Goal: Task Accomplishment & Management: Complete application form

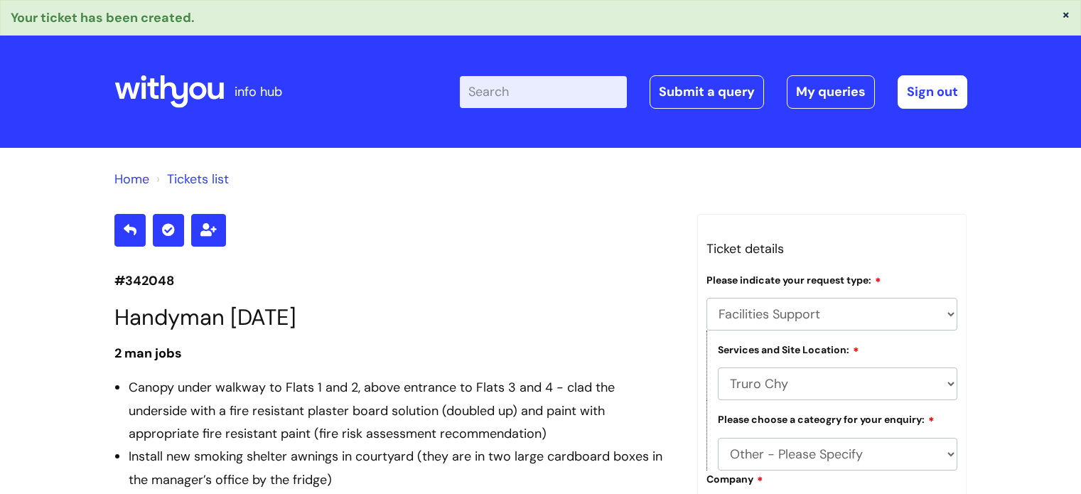
select select "Facilities Support"
select select "Truro Chy"
select select "Other - Please Specify"
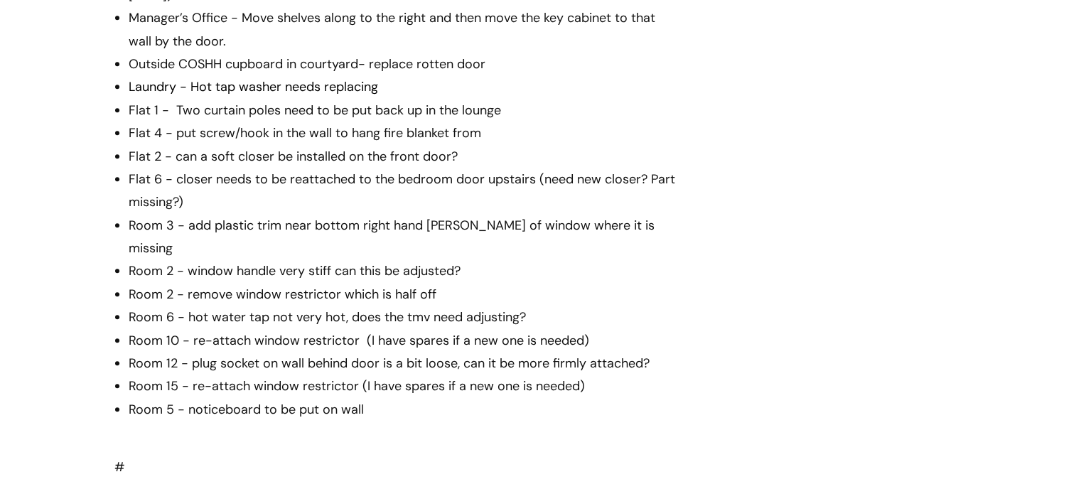
scroll to position [781, 0]
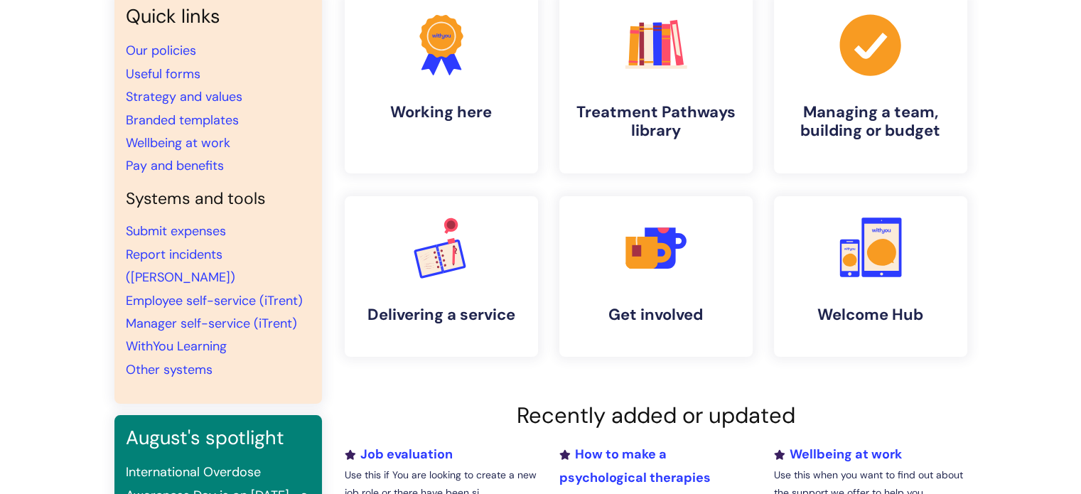
scroll to position [142, 0]
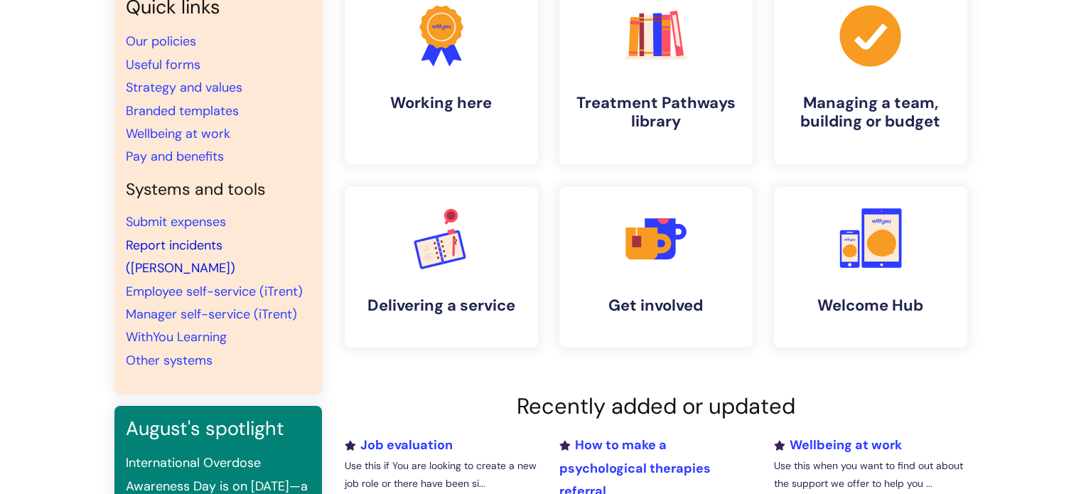
click at [195, 242] on link "Report incidents (Ulysses)" at bounding box center [180, 257] width 109 height 40
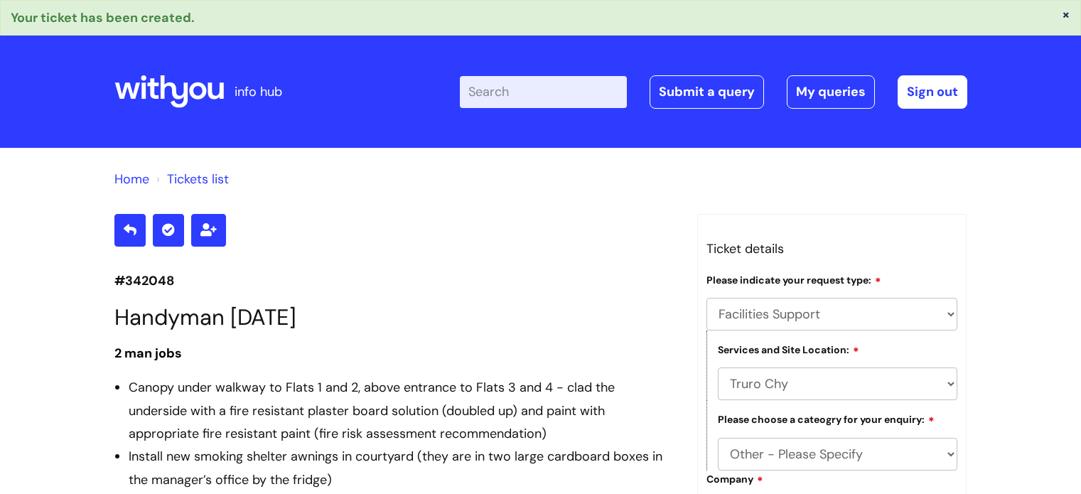
select select "Facilities Support"
select select "Truro Chy"
select select "Other - Please Specify"
click at [710, 96] on link "Submit a query" at bounding box center [706, 91] width 114 height 33
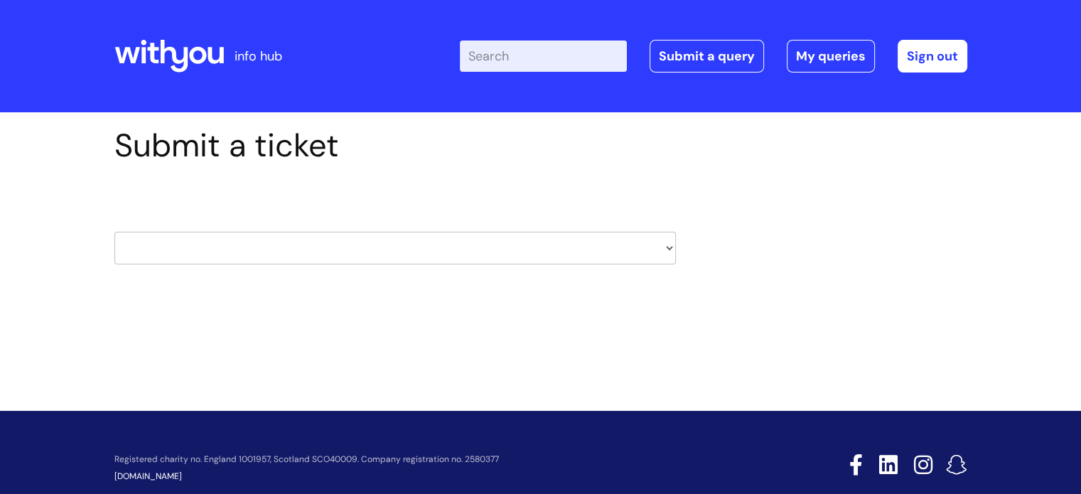
click at [662, 253] on select "HR / People IT and Support Clinical Drug Alerts Finance Accounts Data Support T…" at bounding box center [394, 248] width 561 height 33
select select "property_&_estates"
click at [114, 232] on select "HR / People IT and Support Clinical Drug Alerts Finance Accounts Data Support T…" at bounding box center [394, 248] width 561 height 33
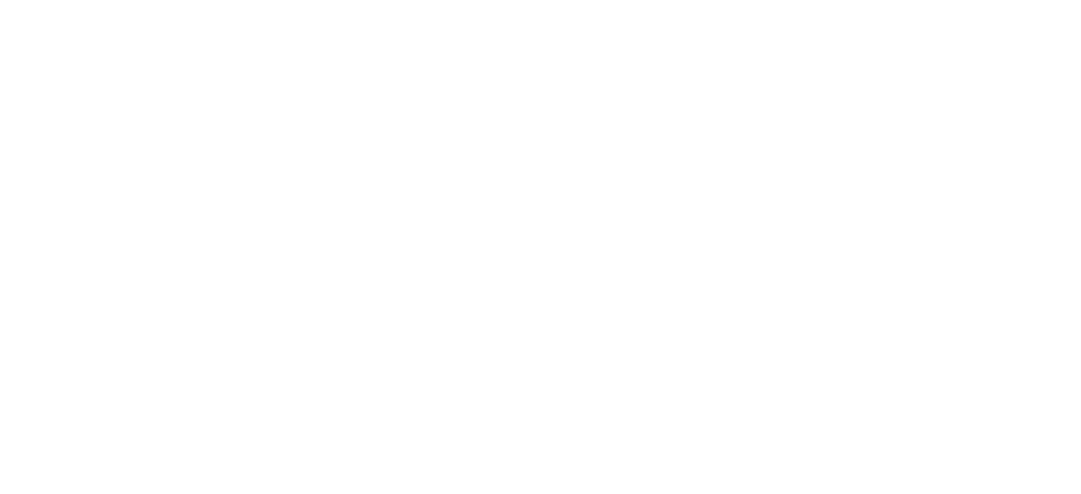
select select "80004157190"
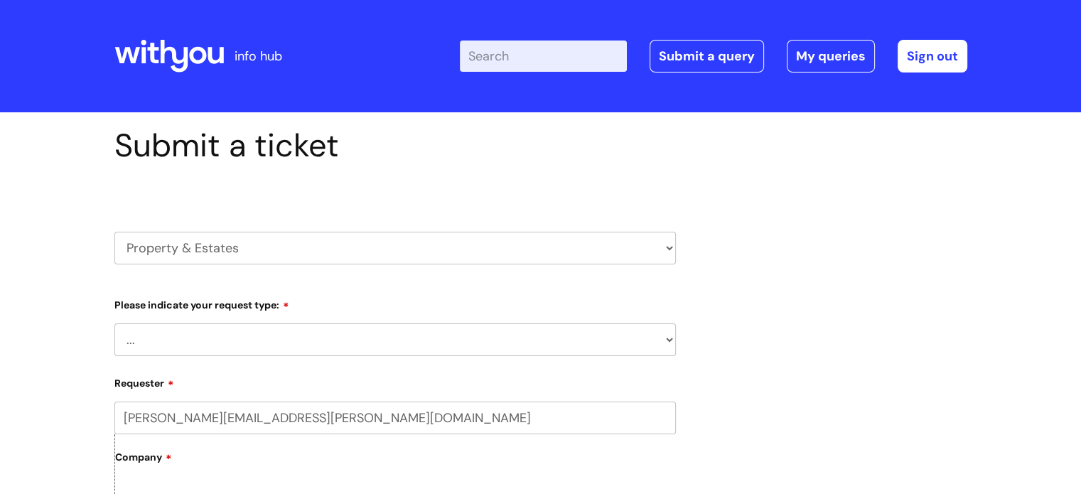
click at [247, 345] on select "... Facilities Support Lease/ Tenancy Agreements Health & Safety and Environmen…" at bounding box center [394, 339] width 561 height 33
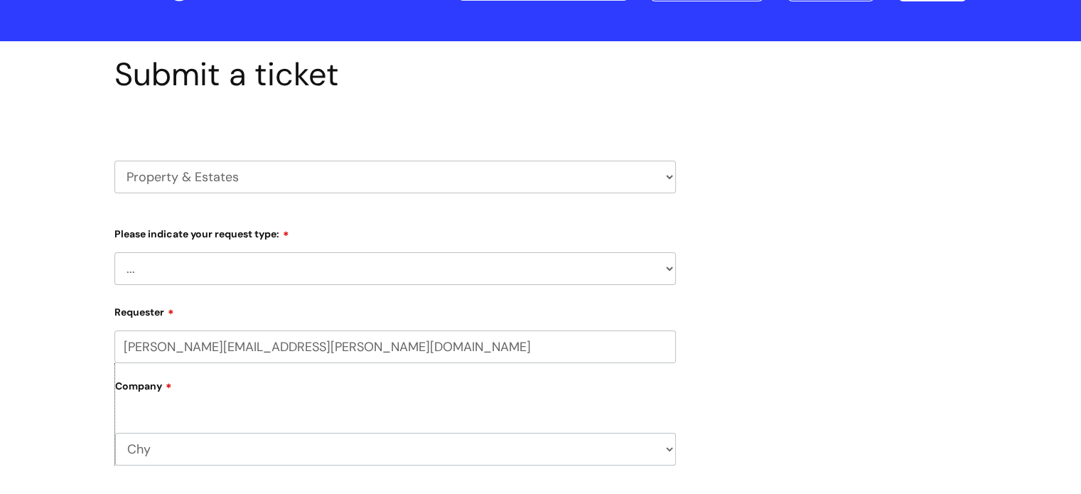
click at [298, 267] on select "... Facilities Support Lease/ Tenancy Agreements Health & Safety and Environmen…" at bounding box center [394, 268] width 561 height 33
select select "Facilities Support"
click at [114, 252] on select "... Facilities Support Lease/ Tenancy Agreements Health & Safety and Environmen…" at bounding box center [394, 268] width 561 height 33
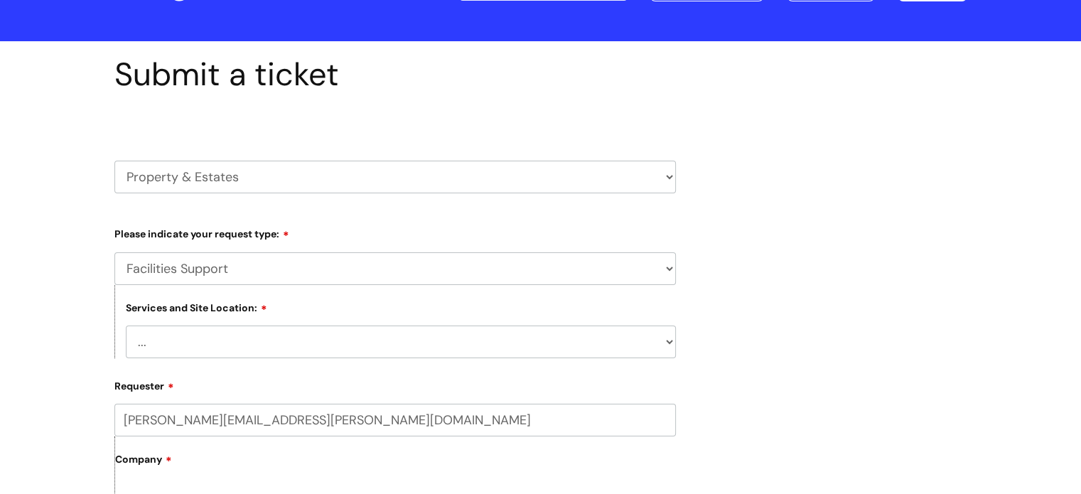
click at [295, 345] on select "... Cleethorpes Darlington Tubwell Darlington Coniscliffe Grimsby Preston Redca…" at bounding box center [401, 341] width 550 height 33
select select "Truro Chy"
click at [126, 325] on select "... Cleethorpes Darlington Tubwell Darlington Coniscliffe Grimsby Preston Redca…" at bounding box center [401, 341] width 550 height 33
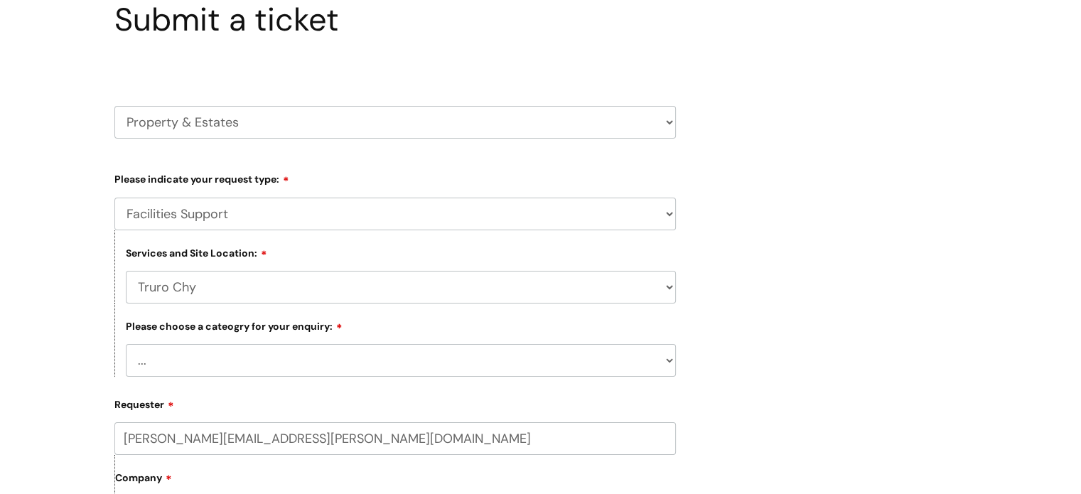
scroll to position [213, 0]
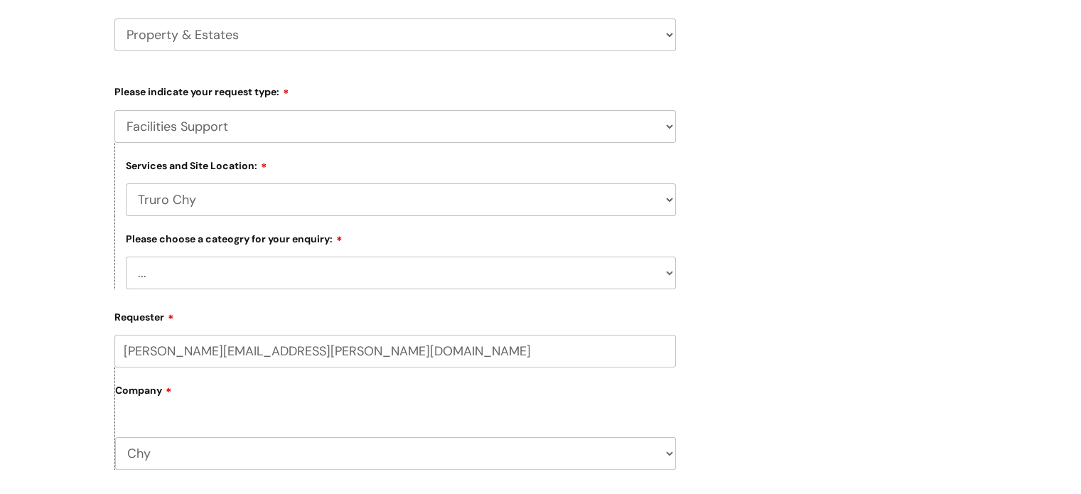
click at [264, 276] on select "... Electrical and Lighting Plumbing and Drainage Heating and Cooling Fixtures,…" at bounding box center [401, 272] width 550 height 33
select select "Electrical and Lighting"
click at [126, 257] on select "... Electrical and Lighting Plumbing and Drainage Heating and Cooling Fixtures,…" at bounding box center [401, 272] width 550 height 33
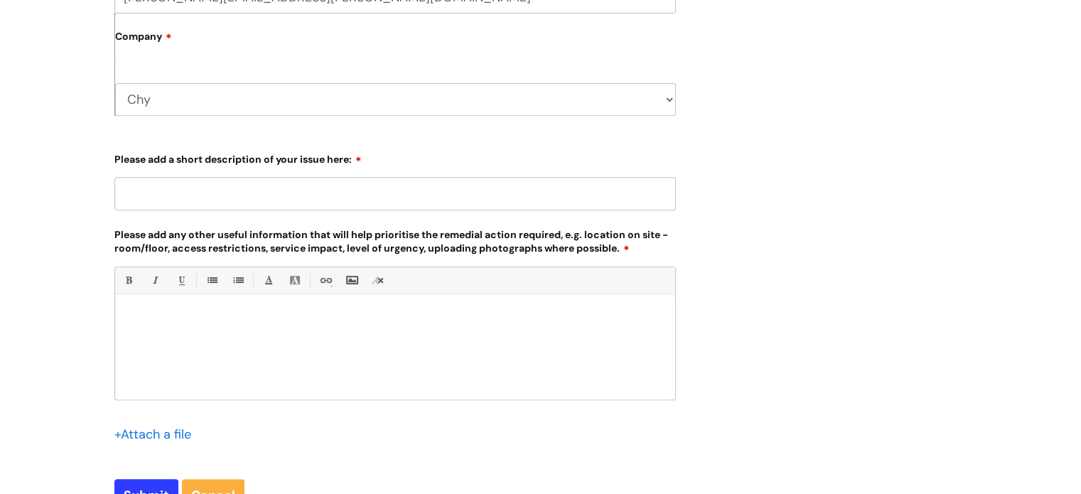
scroll to position [568, 0]
click at [253, 201] on input "Please add a short description of your issue here:" at bounding box center [394, 191] width 561 height 33
type input "A few electrical and lighting issues"
click at [235, 315] on p at bounding box center [395, 316] width 539 height 13
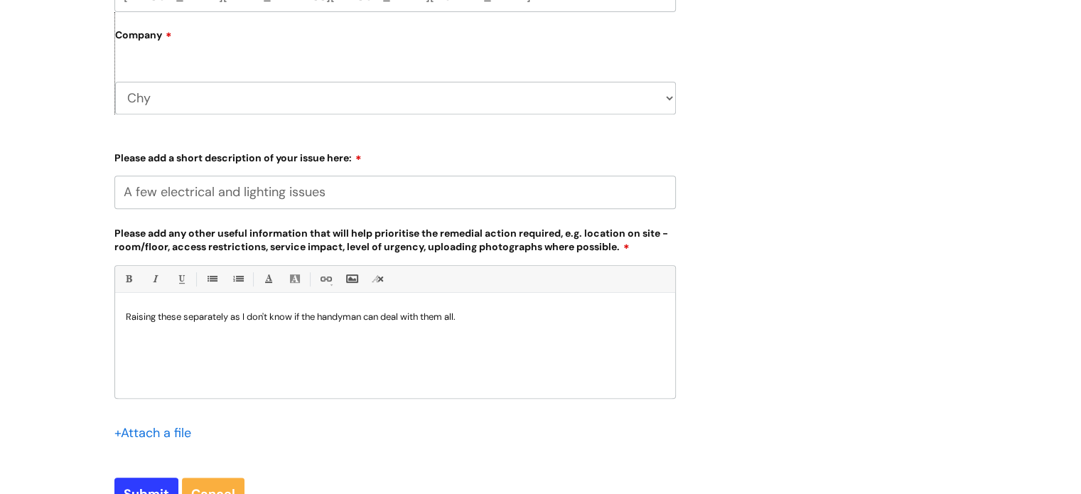
click at [142, 341] on p at bounding box center [395, 342] width 539 height 13
click at [158, 438] on input "file" at bounding box center [149, 432] width 71 height 18
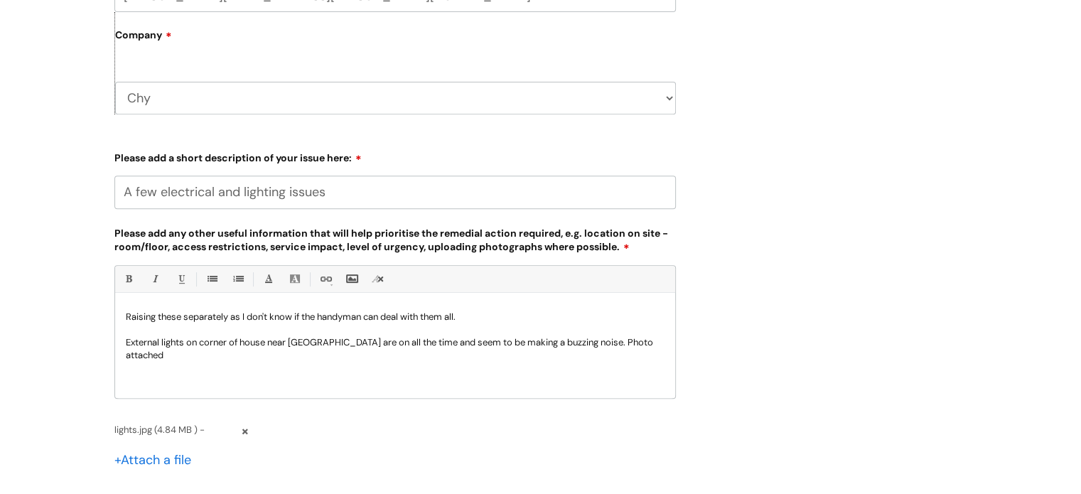
click at [656, 345] on p "External lights on corner of house near kennels are on all the time and seem to…" at bounding box center [395, 349] width 539 height 26
click at [151, 362] on div "Raising these separately as I don't know if the handyman can deal with them all…" at bounding box center [395, 349] width 560 height 98
click at [159, 463] on input "file" at bounding box center [149, 459] width 71 height 18
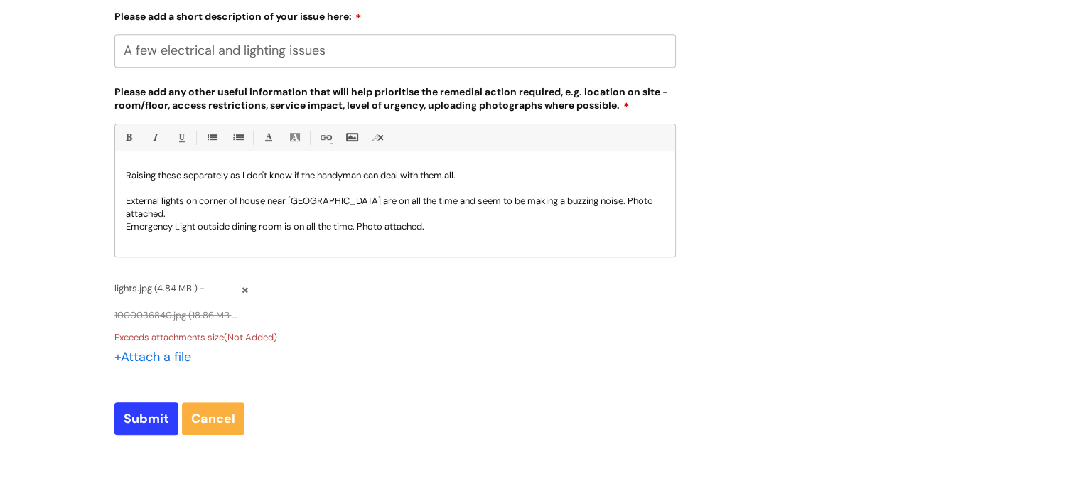
scroll to position [710, 0]
click at [214, 313] on span "1000036840.jpg (18.86 MB ) -" at bounding box center [176, 314] width 124 height 16
click at [453, 220] on p "Emergency Light outside dining room is on all the time. Photo attached." at bounding box center [395, 226] width 539 height 13
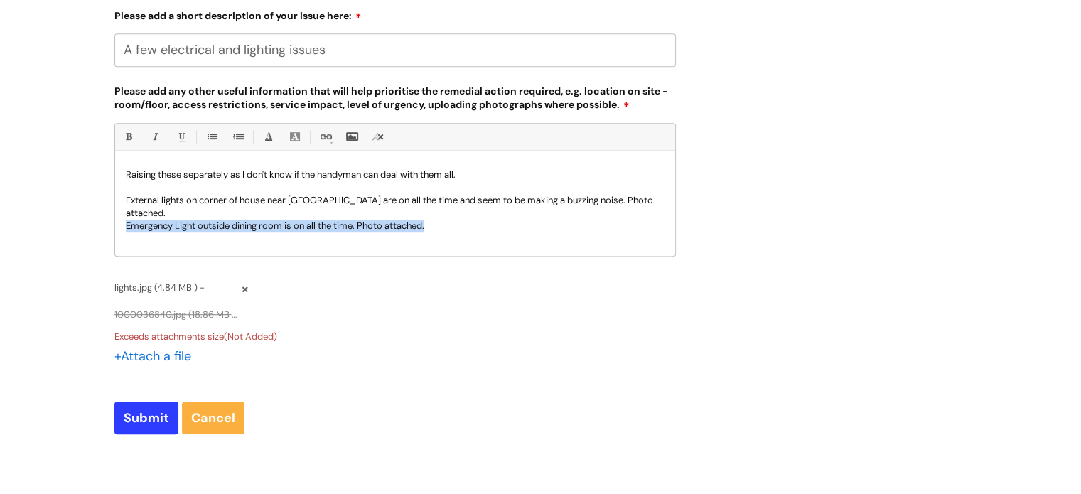
drag, startPoint x: 438, startPoint y: 215, endPoint x: 105, endPoint y: 218, distance: 332.5
click at [124, 232] on div "Raising these separately as I don't know if the handyman can deal with them all…" at bounding box center [395, 207] width 560 height 98
click at [153, 232] on p at bounding box center [395, 238] width 539 height 13
click at [154, 220] on p at bounding box center [395, 226] width 539 height 13
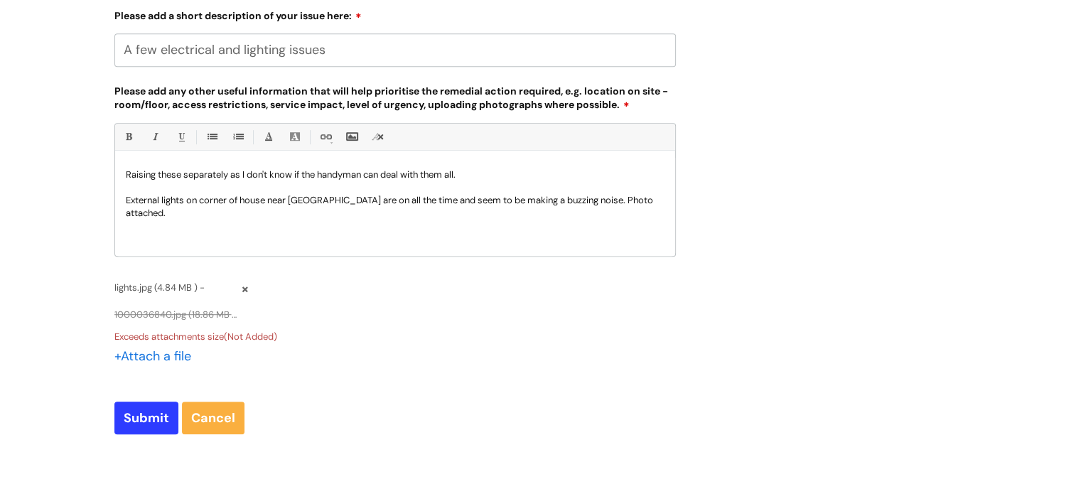
click at [153, 232] on p at bounding box center [395, 238] width 539 height 13
click at [153, 220] on p at bounding box center [395, 226] width 539 height 13
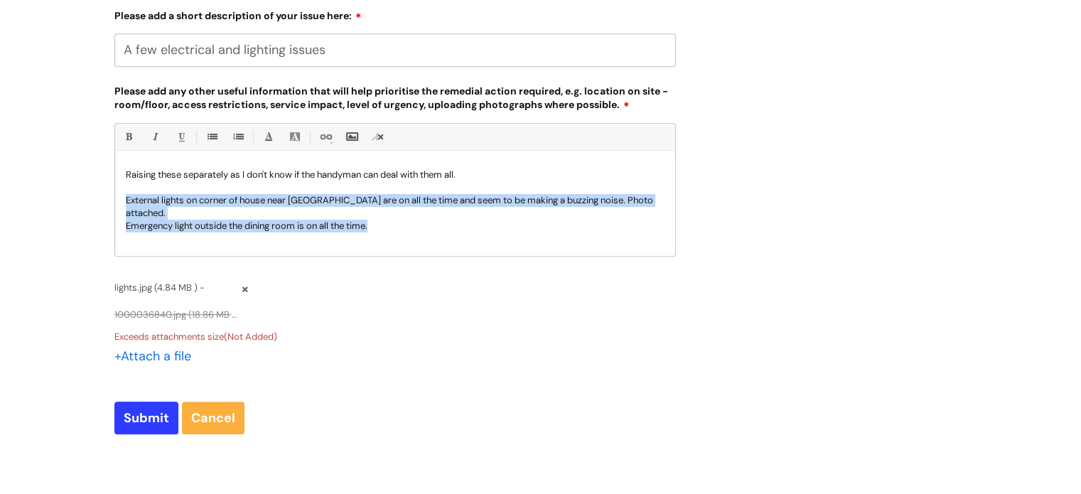
drag, startPoint x: 125, startPoint y: 202, endPoint x: 386, endPoint y: 214, distance: 261.7
click at [386, 214] on div "Raising these separately as I don't know if the handyman can deal with them all…" at bounding box center [395, 207] width 560 height 98
click at [210, 140] on link "• Unordered List (Ctrl-Shift-7)" at bounding box center [211, 137] width 18 height 18
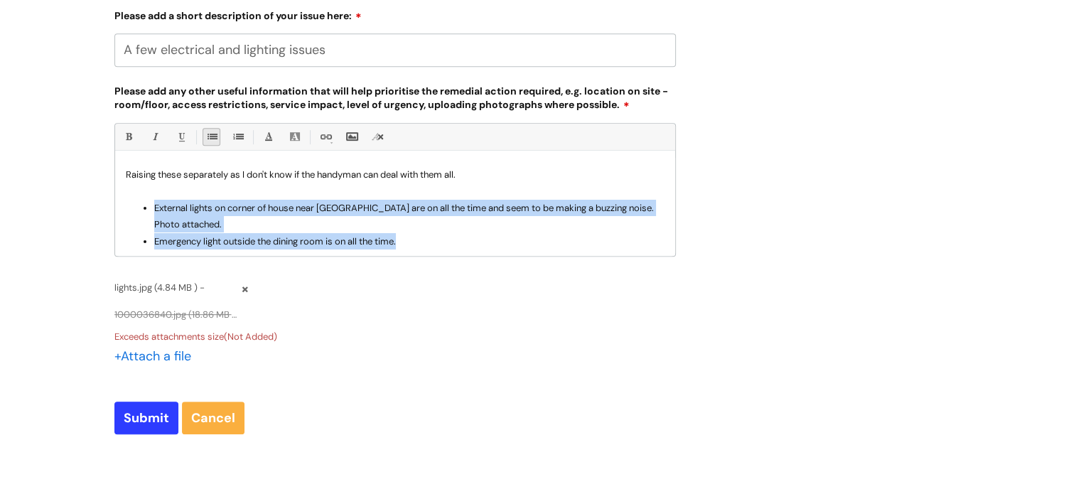
click at [419, 249] on li "Emergency light outside the dining room is on all the time." at bounding box center [409, 241] width 510 height 16
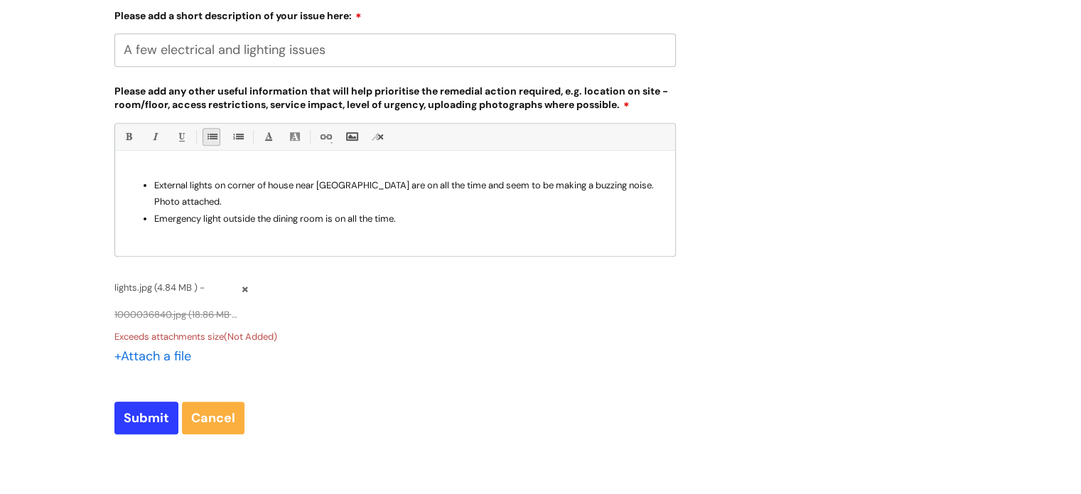
scroll to position [32, 0]
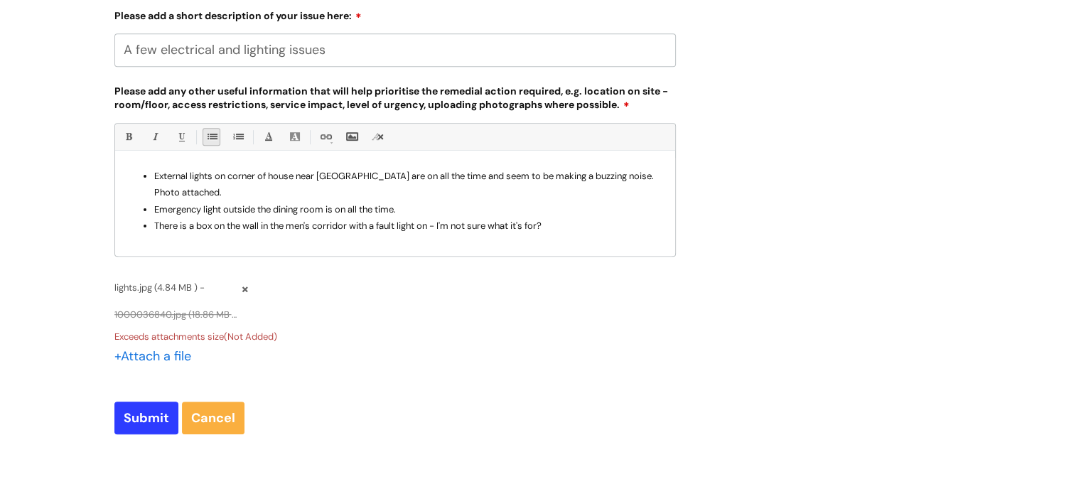
click at [594, 225] on li "There is a box on the wall in the men's corridor with a fault light on - I'm no…" at bounding box center [409, 225] width 510 height 16
click at [350, 136] on link "Insert Image..." at bounding box center [351, 137] width 18 height 18
click at [356, 223] on li "There is a box on the wall in the men's corridor with a fault light on - I'm no…" at bounding box center [409, 225] width 510 height 16
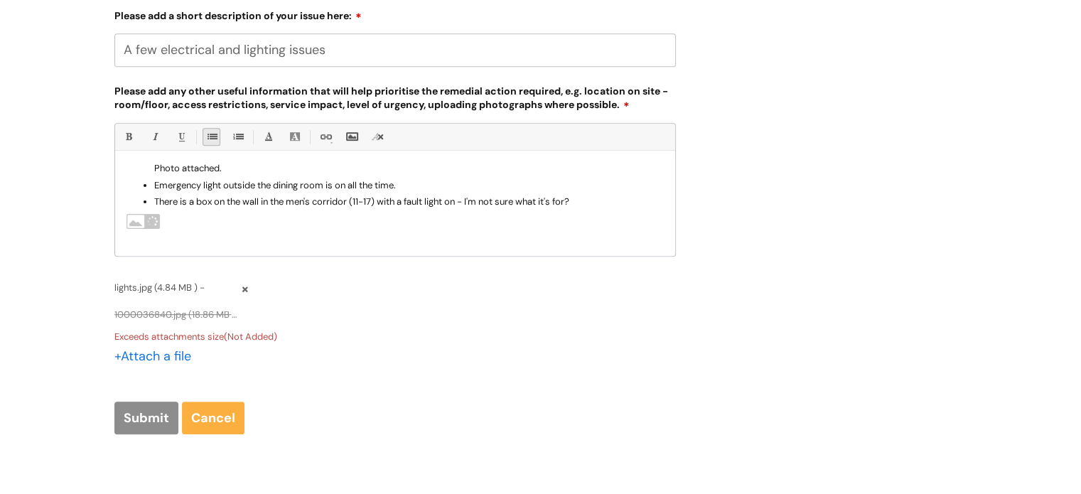
scroll to position [66, 0]
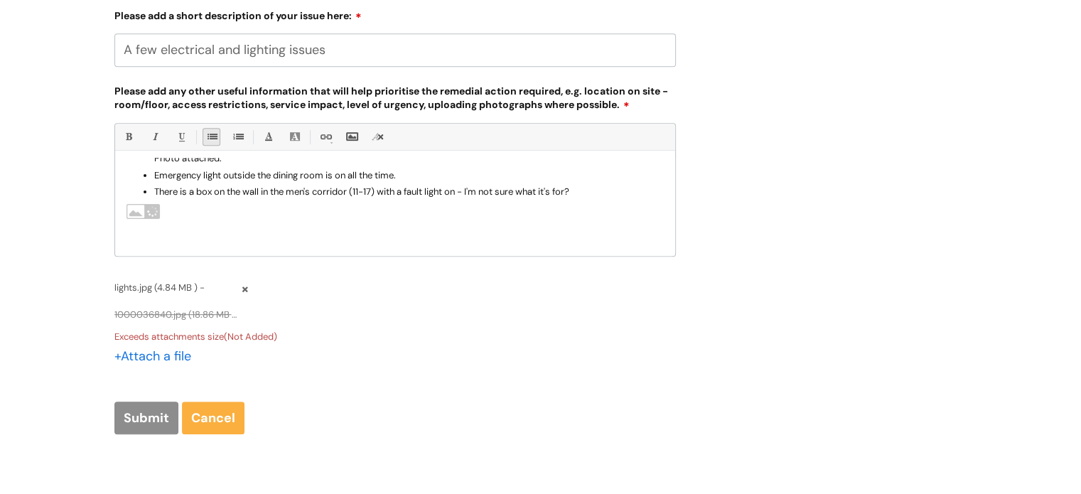
click at [173, 210] on div at bounding box center [395, 211] width 539 height 17
click at [142, 212] on img at bounding box center [143, 211] width 35 height 17
click at [173, 213] on div at bounding box center [395, 211] width 539 height 17
click at [139, 213] on img at bounding box center [143, 211] width 35 height 17
click at [202, 217] on div at bounding box center [395, 211] width 539 height 17
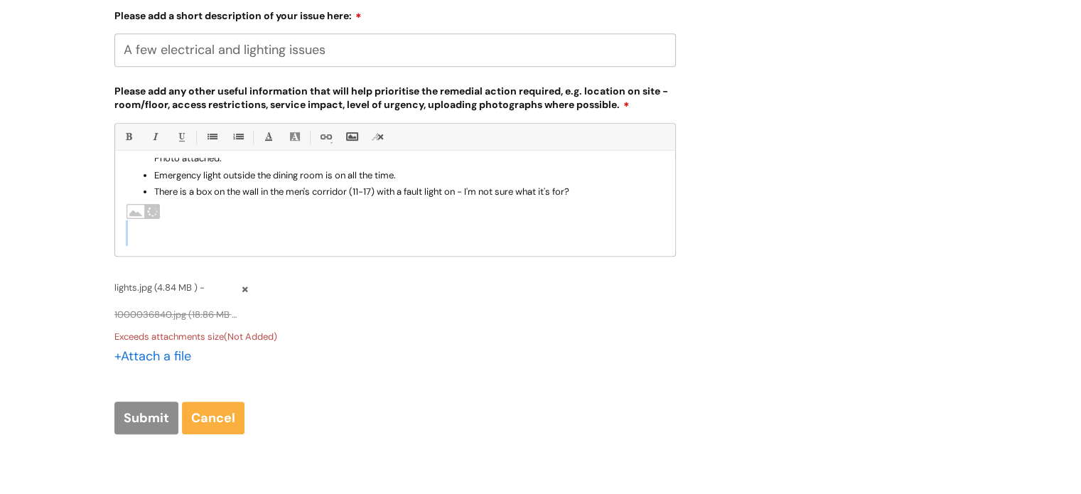
drag, startPoint x: 151, startPoint y: 218, endPoint x: 426, endPoint y: 233, distance: 274.6
click at [426, 233] on div "Raising these separately as I don't know if the handyman can deal with them all…" at bounding box center [395, 207] width 560 height 98
click at [134, 215] on img at bounding box center [143, 211] width 35 height 17
click at [176, 216] on div at bounding box center [395, 211] width 539 height 17
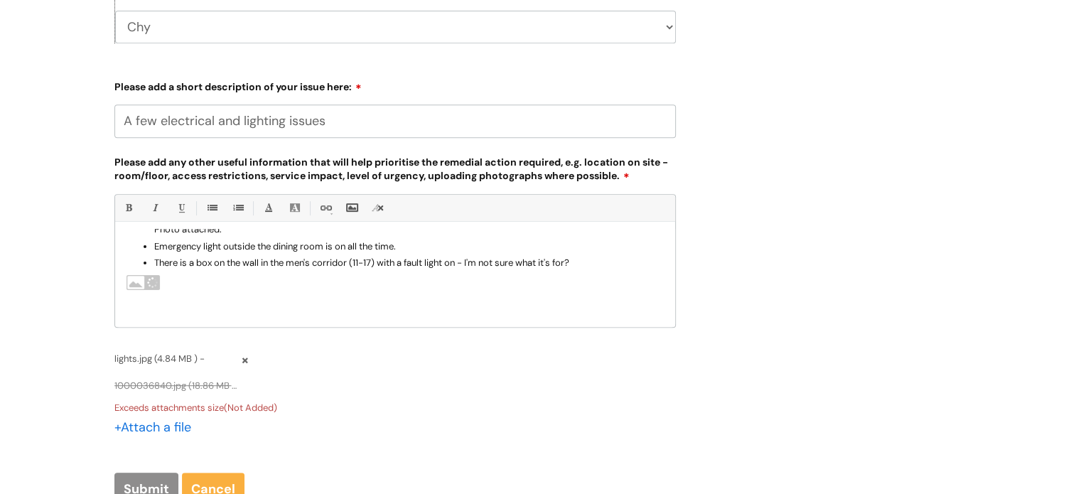
click at [221, 287] on div at bounding box center [395, 282] width 539 height 17
click at [171, 309] on p at bounding box center [395, 310] width 539 height 13
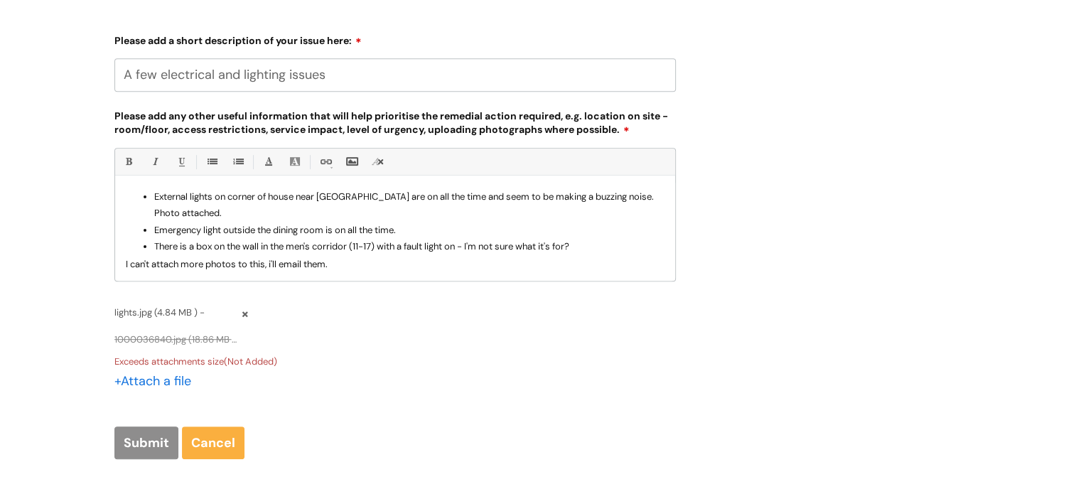
scroll to position [710, 0]
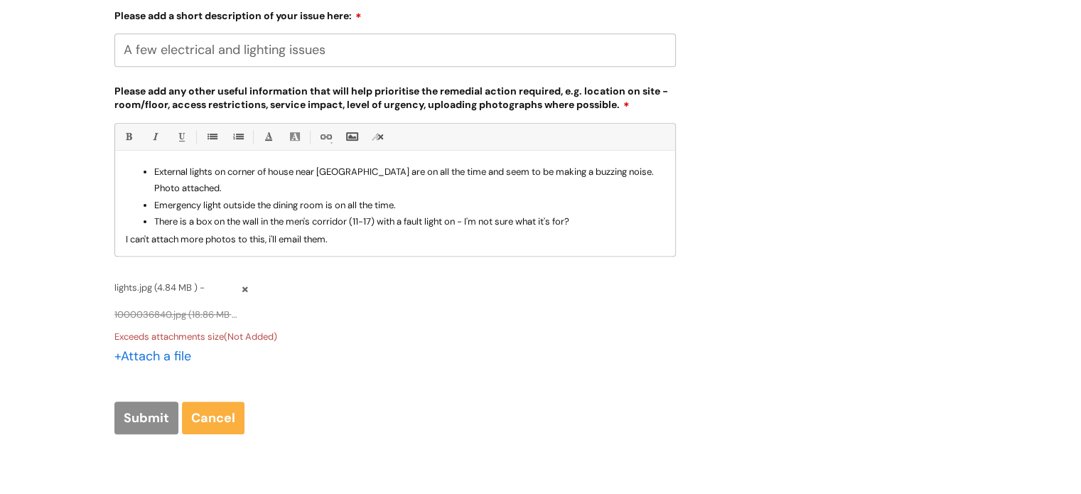
click at [494, 349] on div "+ Attach a file" at bounding box center [394, 365] width 561 height 40
click at [438, 241] on div "I can't attach more photos to this, i'll email them." at bounding box center [395, 239] width 539 height 13
click at [394, 377] on div "+ Attach a file" at bounding box center [394, 365] width 561 height 40
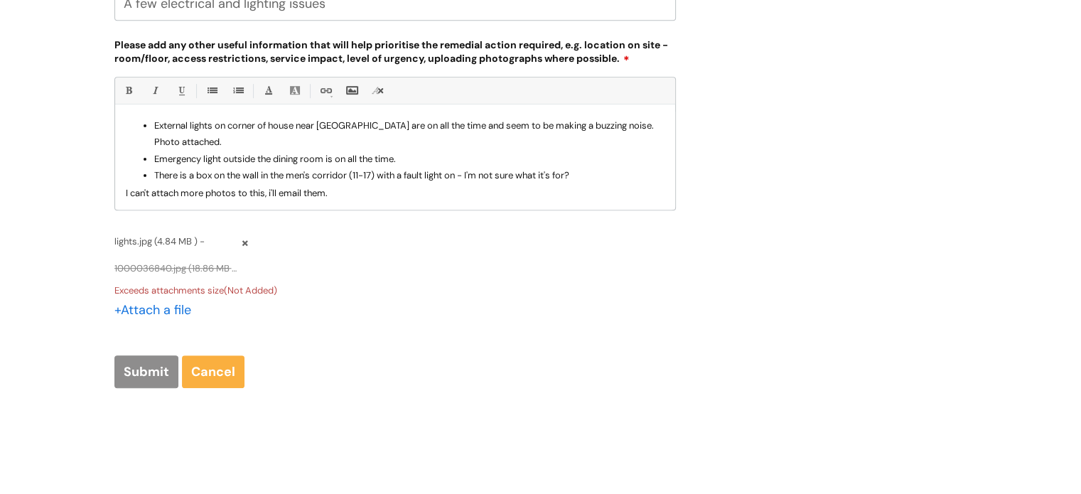
scroll to position [781, 0]
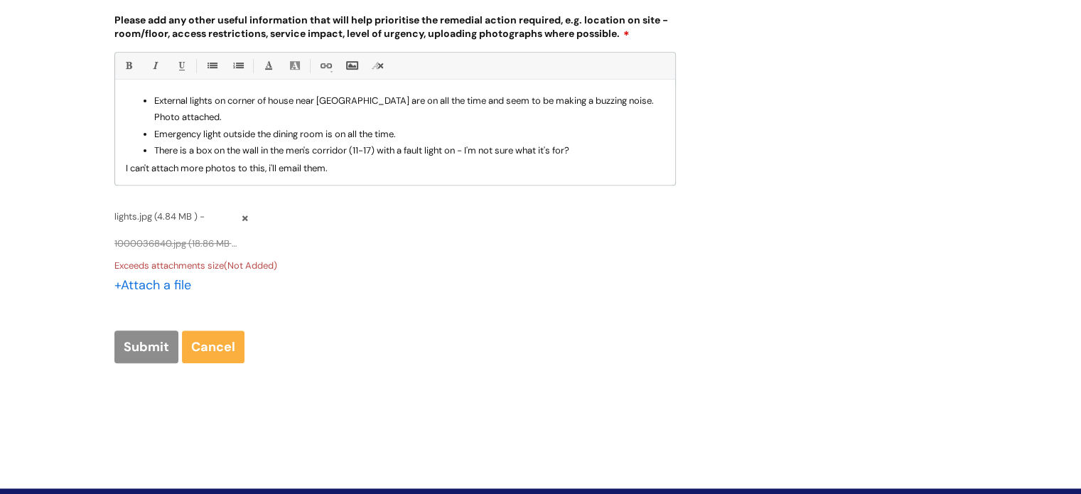
click at [141, 345] on div "Submit Cancel" at bounding box center [394, 346] width 561 height 33
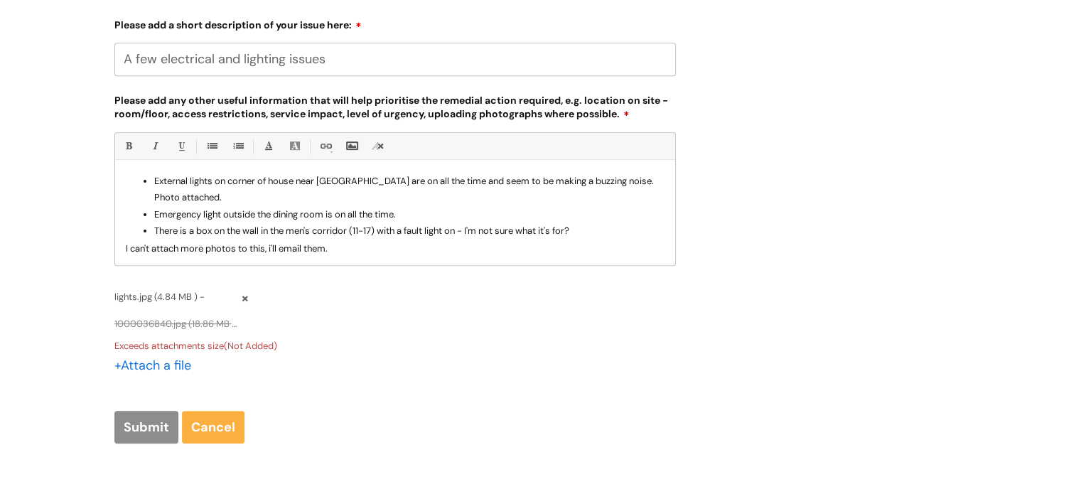
scroll to position [889, 0]
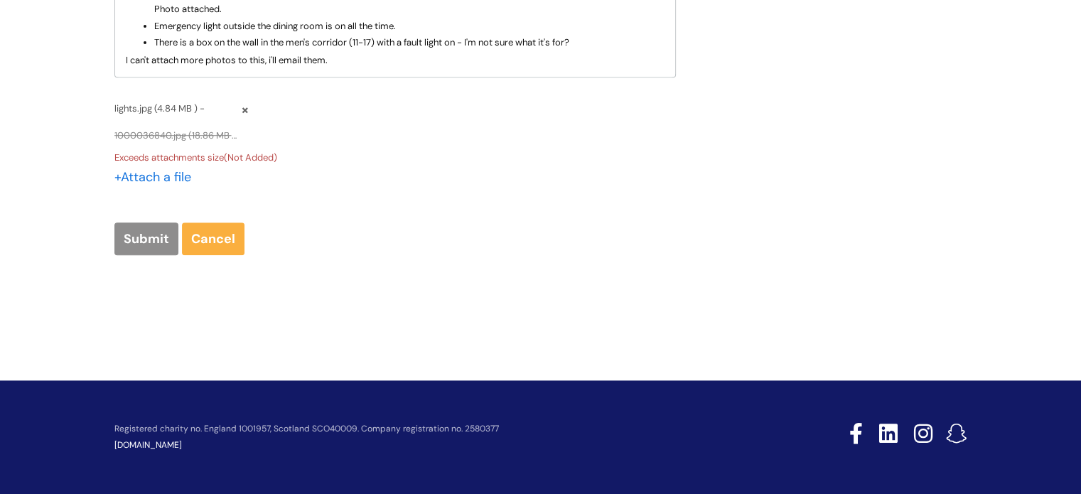
click at [307, 198] on div "+ Attach a file" at bounding box center [394, 186] width 561 height 40
click at [218, 135] on span "1000036840.jpg (18.86 MB ) -" at bounding box center [176, 135] width 124 height 16
click at [247, 108] on link at bounding box center [245, 110] width 9 height 26
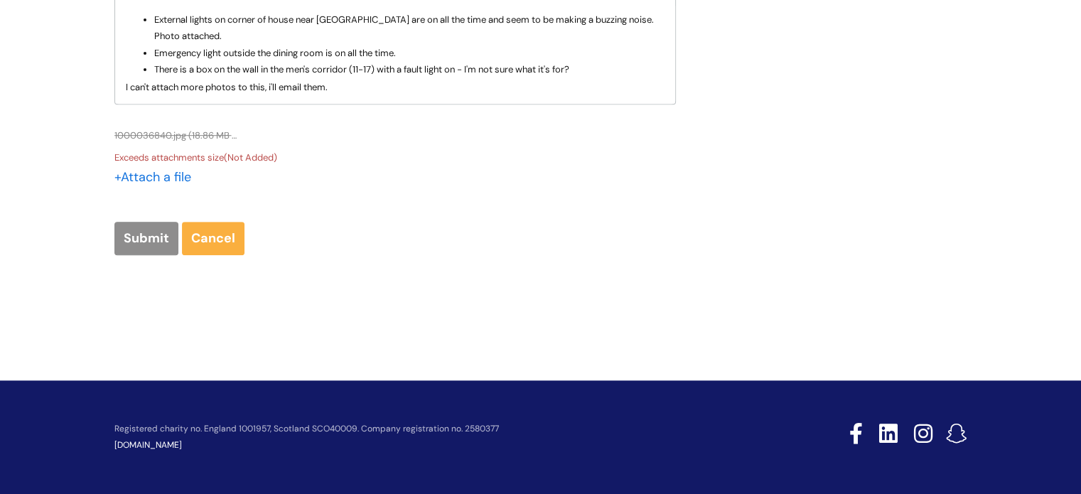
scroll to position [862, 0]
click at [185, 161] on span "Exceeds attachments size(Not Added)" at bounding box center [195, 157] width 163 height 12
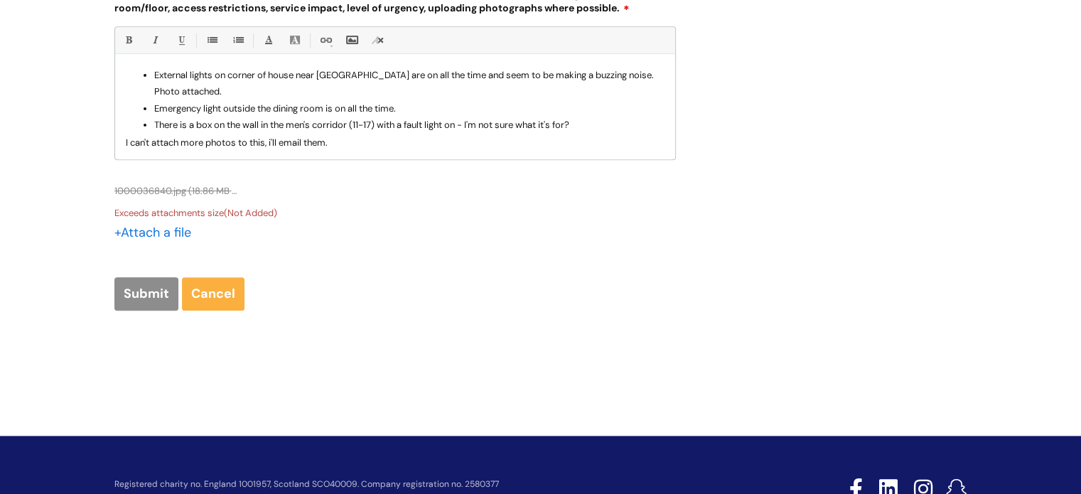
scroll to position [720, 0]
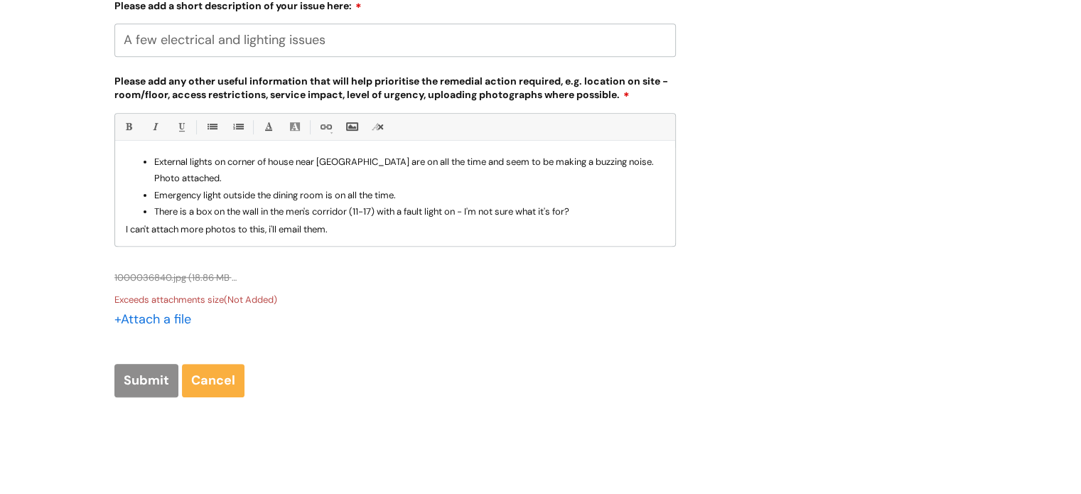
click at [143, 370] on div "Submit Cancel" at bounding box center [394, 380] width 561 height 33
click at [141, 374] on div "Submit Cancel" at bounding box center [394, 380] width 561 height 33
click at [281, 306] on div "Exceeds attachments size(Not Added)" at bounding box center [394, 299] width 561 height 16
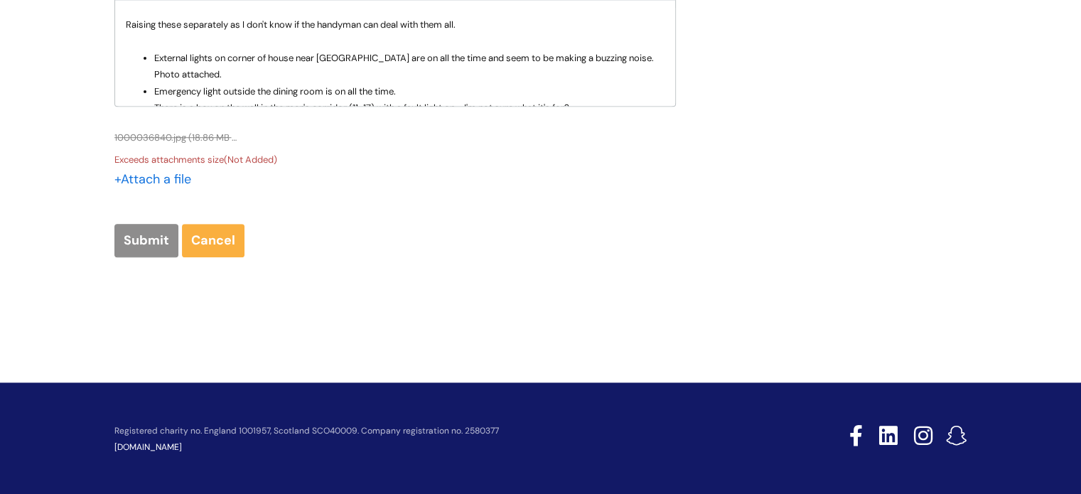
scroll to position [862, 0]
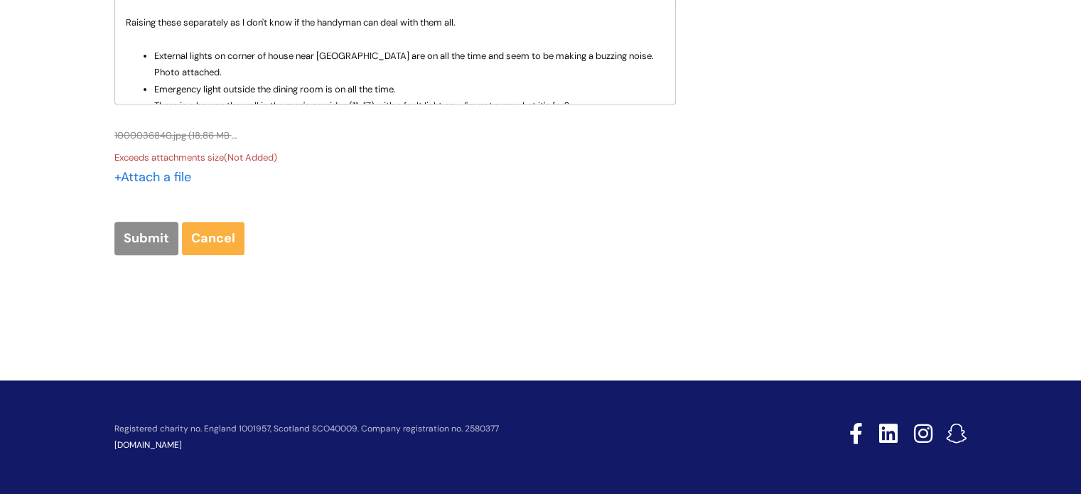
click at [304, 232] on div "Submit Cancel" at bounding box center [394, 238] width 561 height 33
click at [146, 177] on input "file" at bounding box center [149, 177] width 71 height 18
click at [458, 238] on div "Submit Cancel" at bounding box center [394, 238] width 561 height 33
drag, startPoint x: 231, startPoint y: 161, endPoint x: 562, endPoint y: 160, distance: 331.1
click at [562, 160] on div "Exceeds attachments size(Not Added)" at bounding box center [394, 157] width 561 height 16
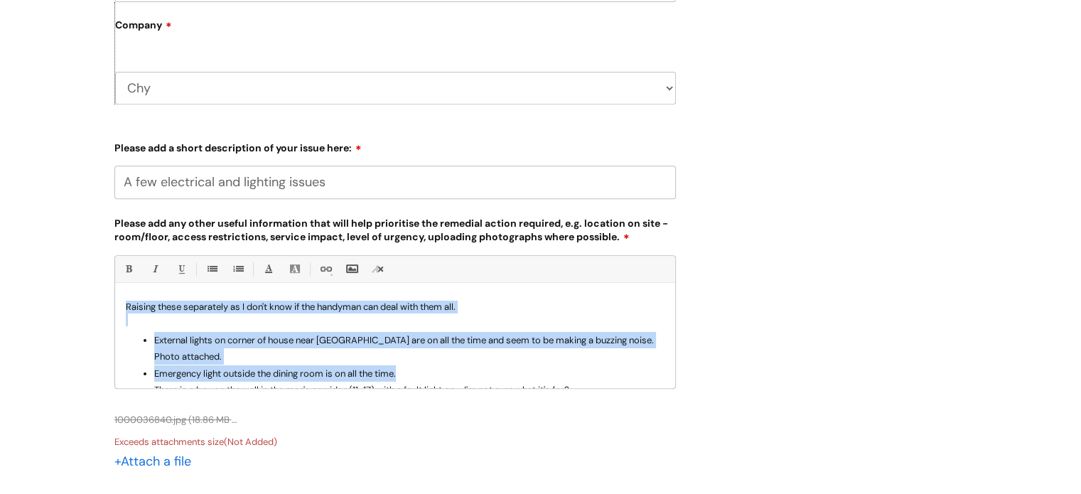
scroll to position [36, 0]
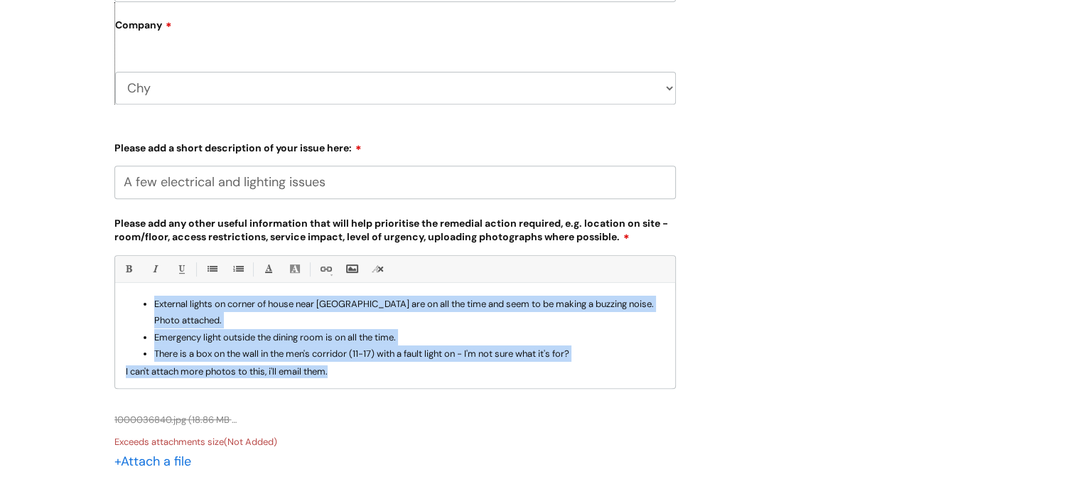
drag, startPoint x: 124, startPoint y: 307, endPoint x: 436, endPoint y: 405, distance: 327.6
click at [436, 405] on div "Bold (Ctrl-B) Italic (Ctrl-I) Underline(Ctrl-U) • Unordered List (Ctrl-Shift-7)…" at bounding box center [394, 373] width 561 height 236
copy div "Raising these separately as I don't know if the handyman can deal with them all…"
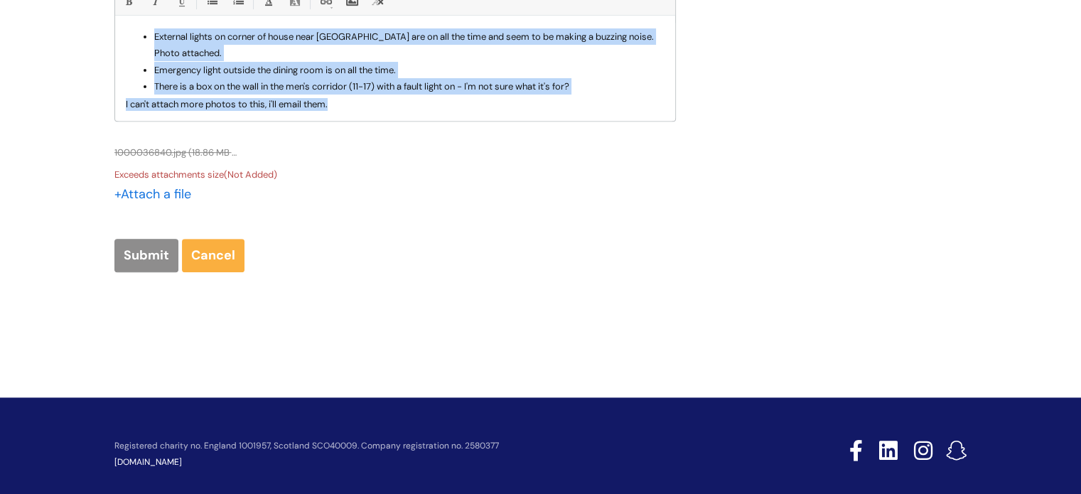
scroll to position [862, 0]
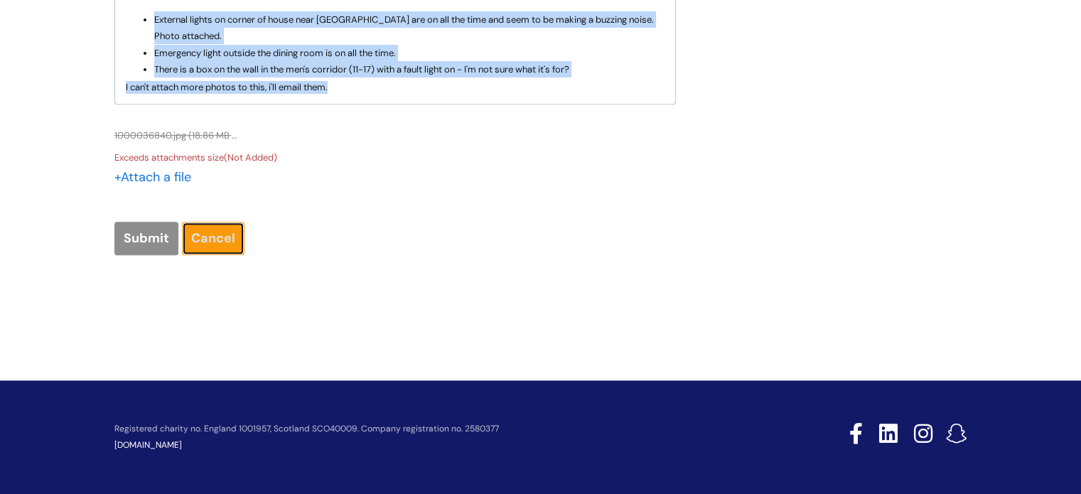
drag, startPoint x: 203, startPoint y: 235, endPoint x: 216, endPoint y: 235, distance: 12.8
click at [203, 235] on link "Cancel" at bounding box center [213, 238] width 63 height 33
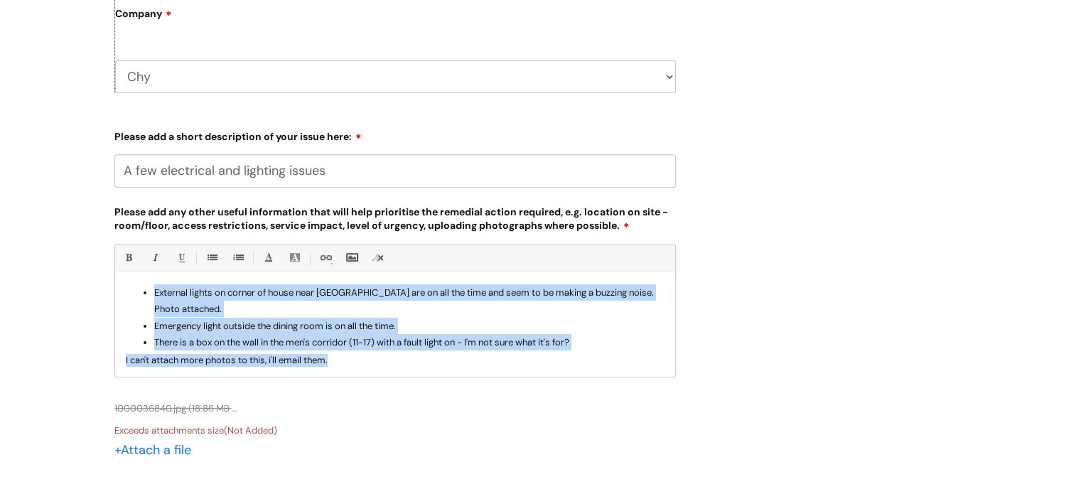
scroll to position [436, 0]
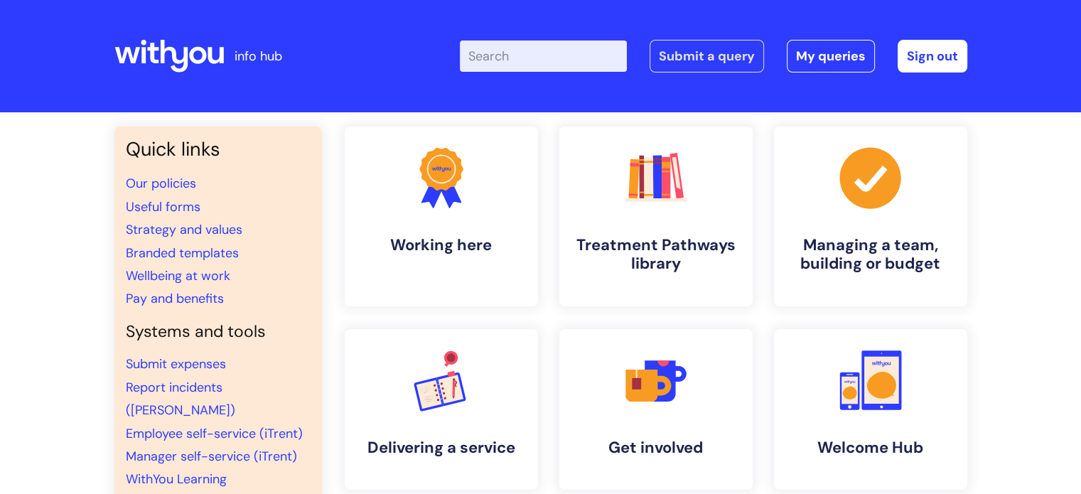
click at [704, 55] on link "Submit a query" at bounding box center [706, 56] width 114 height 33
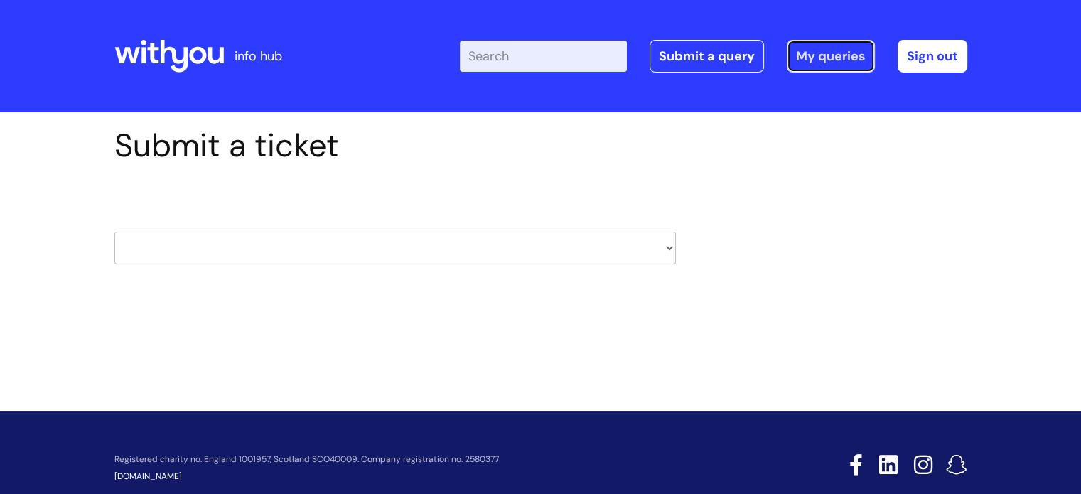
click at [818, 50] on link "My queries" at bounding box center [830, 56] width 88 height 33
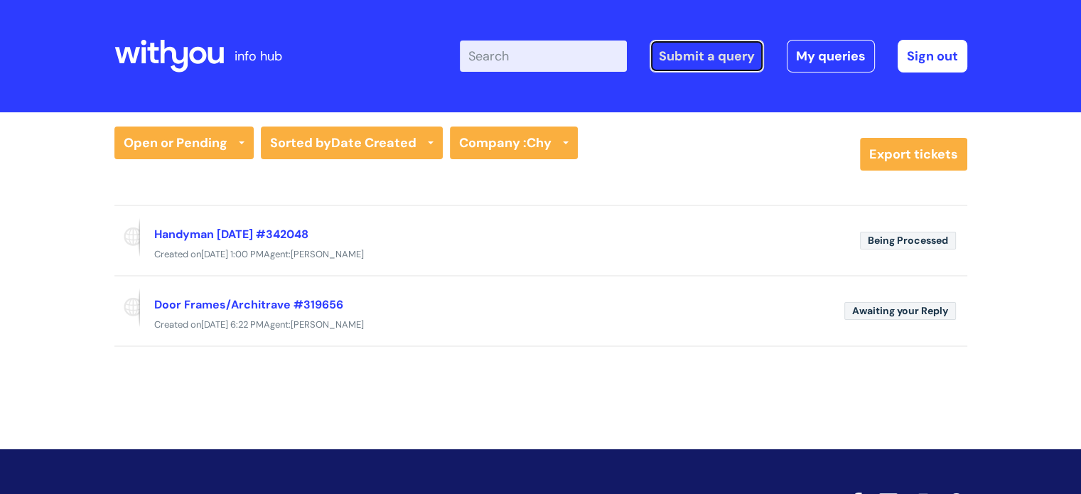
click at [705, 58] on link "Submit a query" at bounding box center [706, 56] width 114 height 33
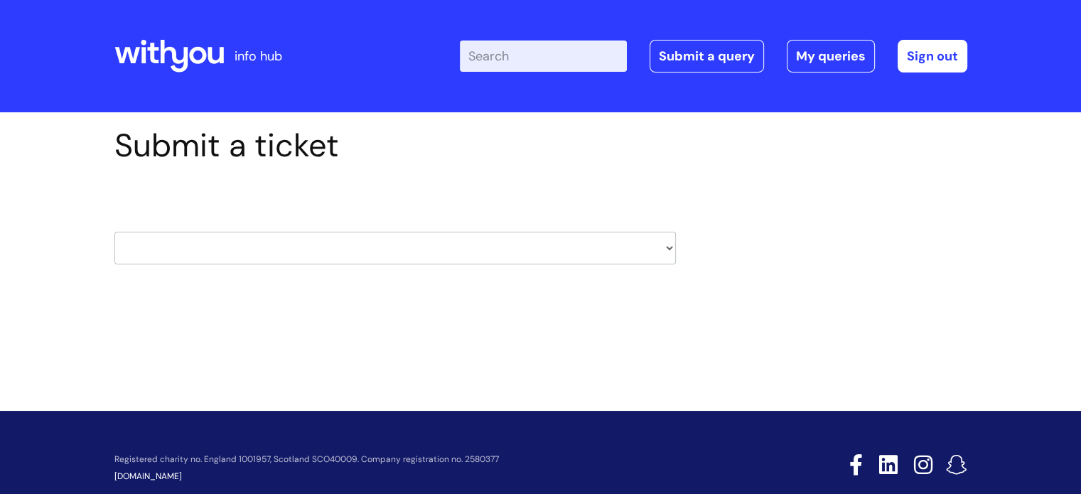
click at [341, 244] on select "HR / People IT and Support Clinical Drug Alerts Finance Accounts Data Support T…" at bounding box center [394, 248] width 561 height 33
select select "property_&_estates"
click at [114, 232] on select "HR / People IT and Support Clinical Drug Alerts Finance Accounts Data Support T…" at bounding box center [394, 248] width 561 height 33
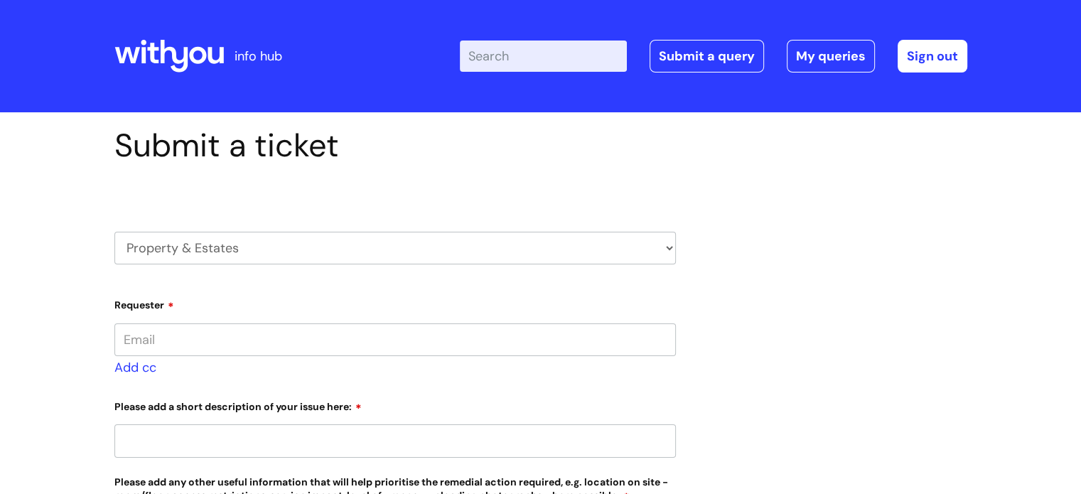
type input "[PERSON_NAME][EMAIL_ADDRESS][PERSON_NAME][DOMAIN_NAME]"
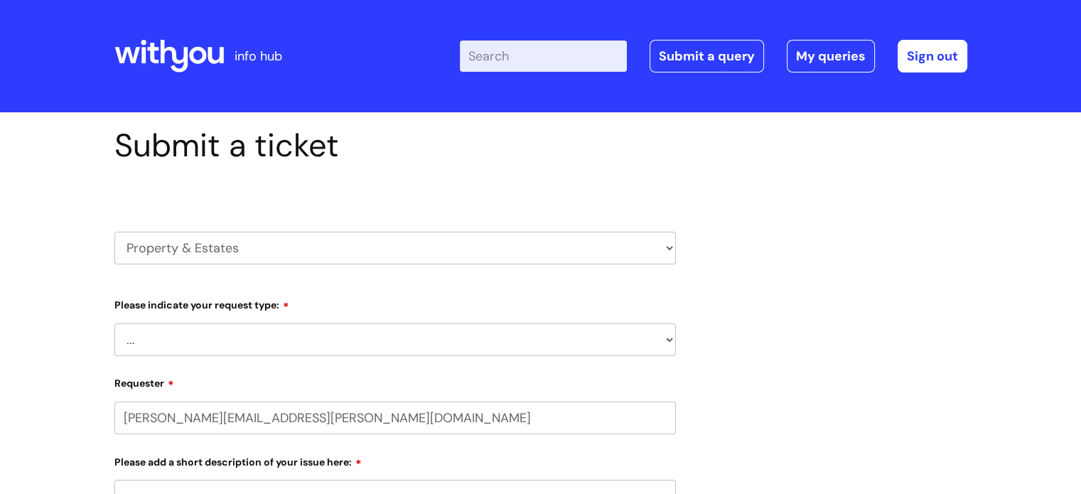
scroll to position [71, 0]
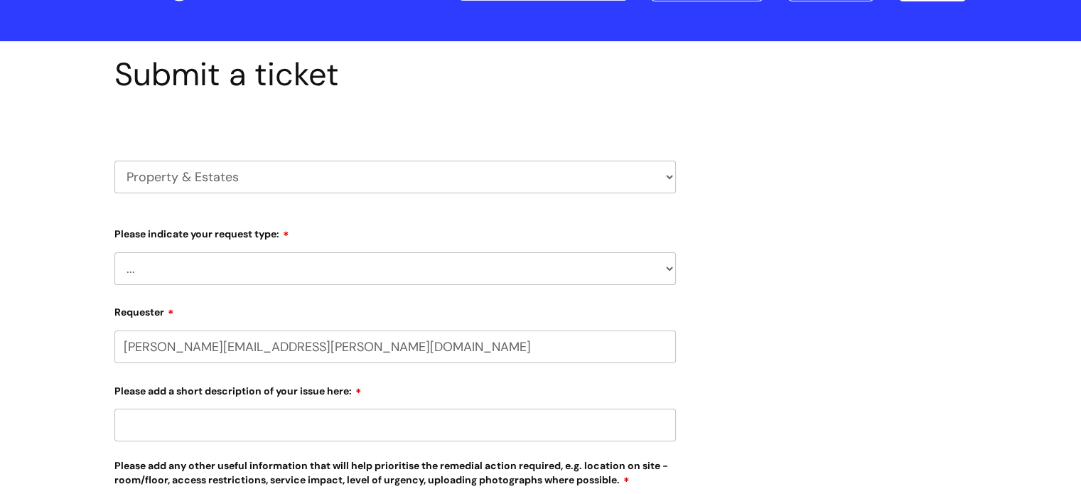
select select "80004157190"
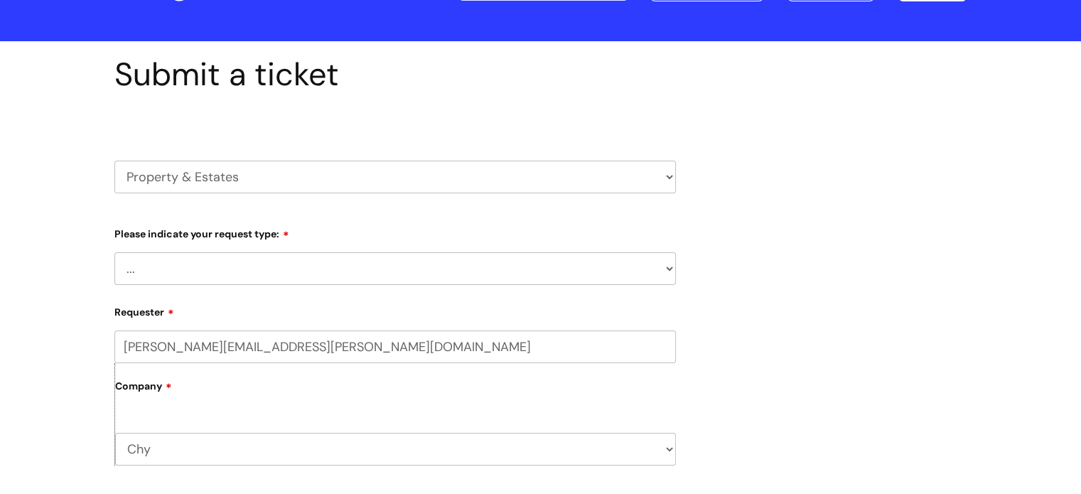
click at [356, 280] on select "... Facilities Support Lease/ Tenancy Agreements Health & Safety and Environmen…" at bounding box center [394, 268] width 561 height 33
select select "Facilities Support"
click at [114, 252] on select "... Facilities Support Lease/ Tenancy Agreements Health & Safety and Environmen…" at bounding box center [394, 268] width 561 height 33
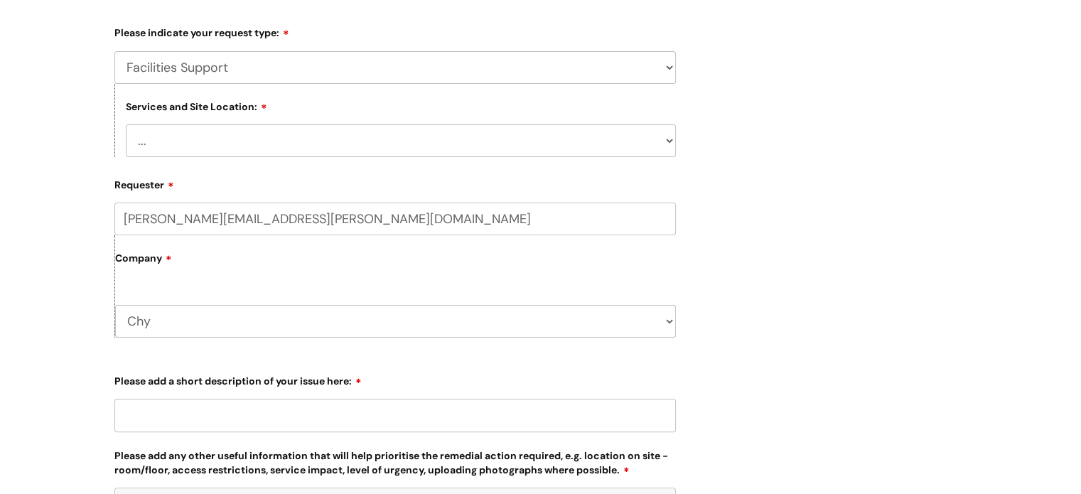
scroll to position [284, 0]
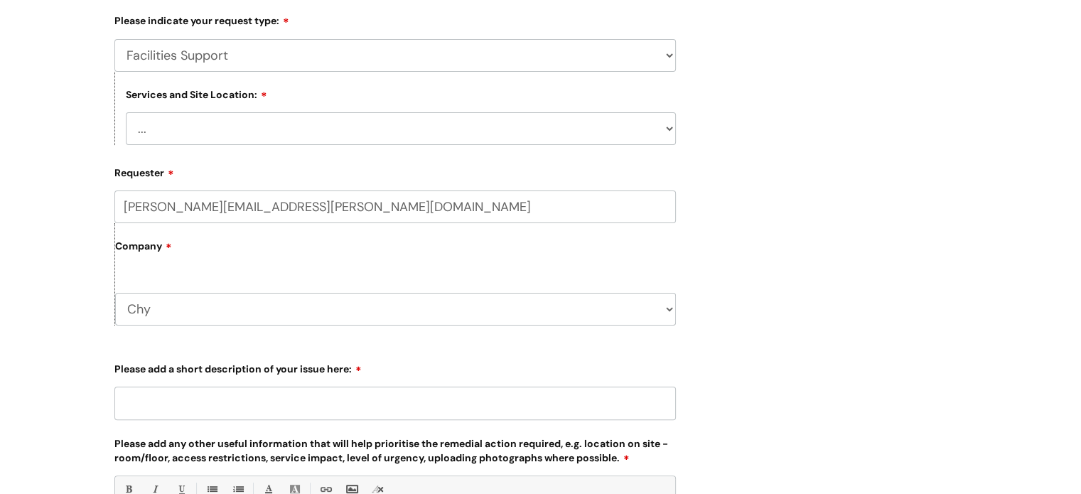
click at [383, 132] on select "... Cleethorpes Darlington Tubwell Darlington Coniscliffe Grimsby Preston Redca…" at bounding box center [401, 128] width 550 height 33
select select "Truro Chy"
click at [126, 112] on select "... Cleethorpes Darlington Tubwell Darlington Coniscliffe Grimsby Preston Redca…" at bounding box center [401, 128] width 550 height 33
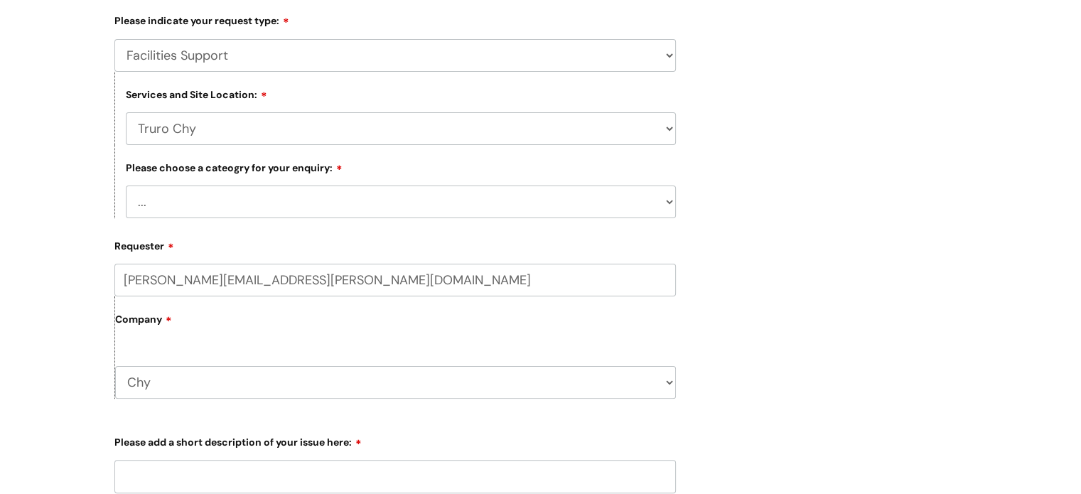
click at [364, 205] on select "... Electrical and Lighting Plumbing and Drainage Heating and Cooling Fixtures,…" at bounding box center [401, 201] width 550 height 33
select select "Electrical and Lighting"
click at [126, 186] on select "... Electrical and Lighting Plumbing and Drainage Heating and Cooling Fixtures,…" at bounding box center [401, 201] width 550 height 33
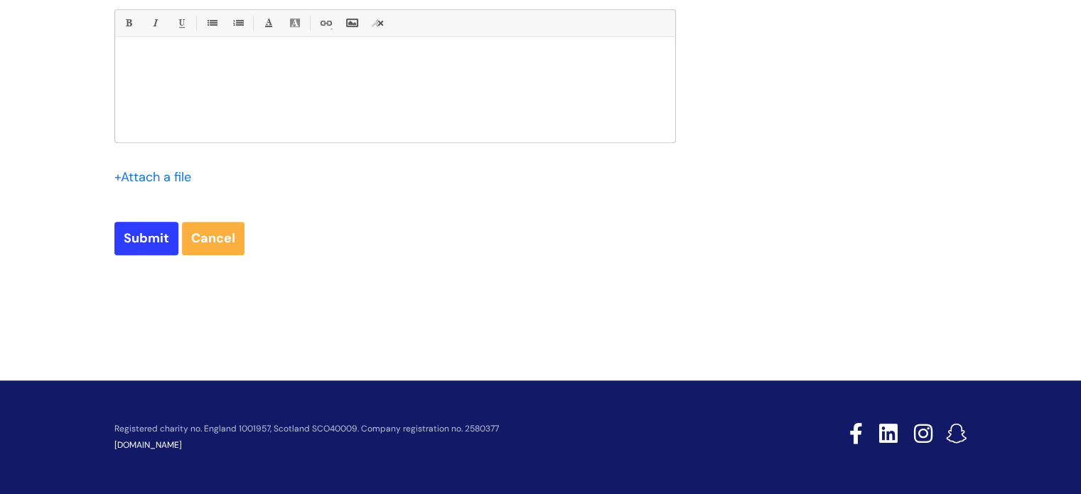
scroll to position [611, 0]
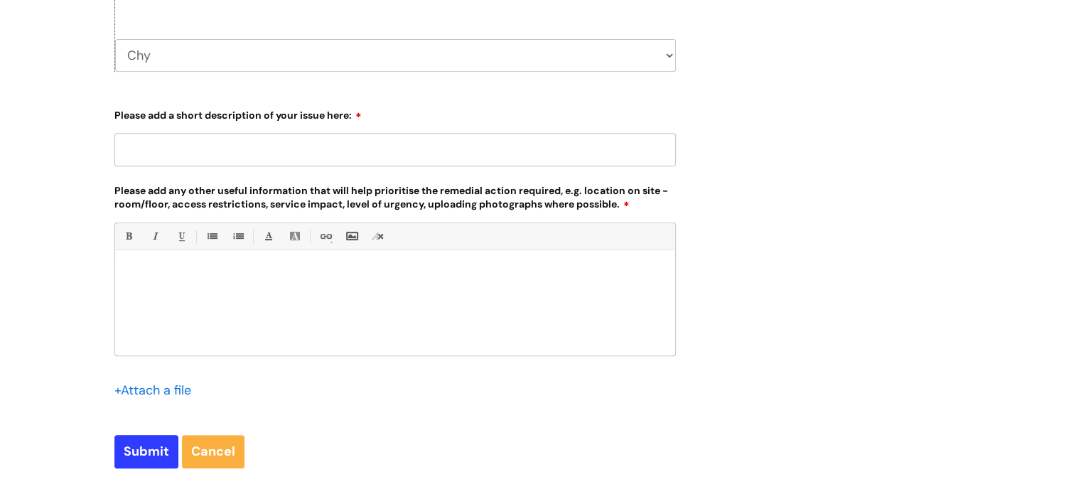
click at [269, 144] on input "Please add a short description of your issue here:" at bounding box center [394, 149] width 561 height 33
type input "A few electrical/lighting issues"
click at [266, 281] on div at bounding box center [395, 306] width 560 height 98
paste div
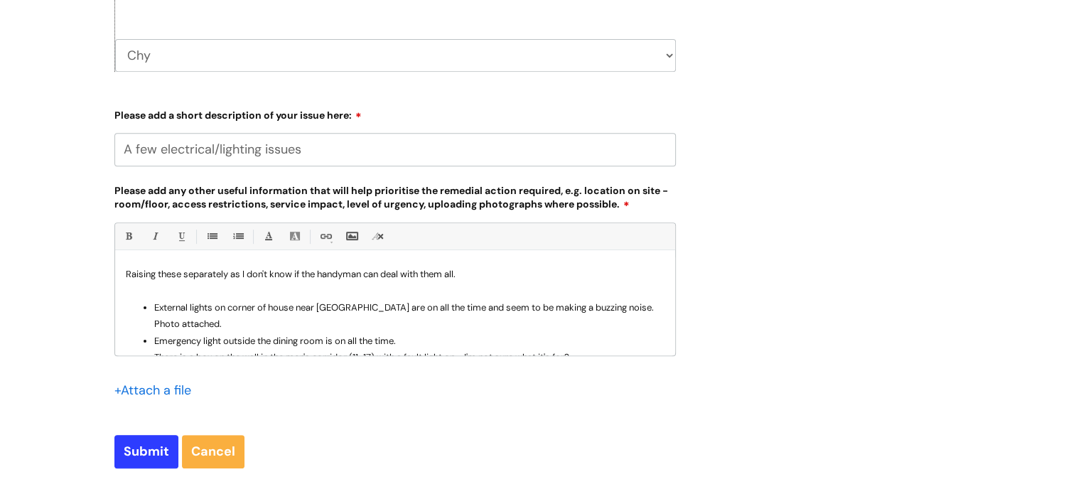
scroll to position [36, 0]
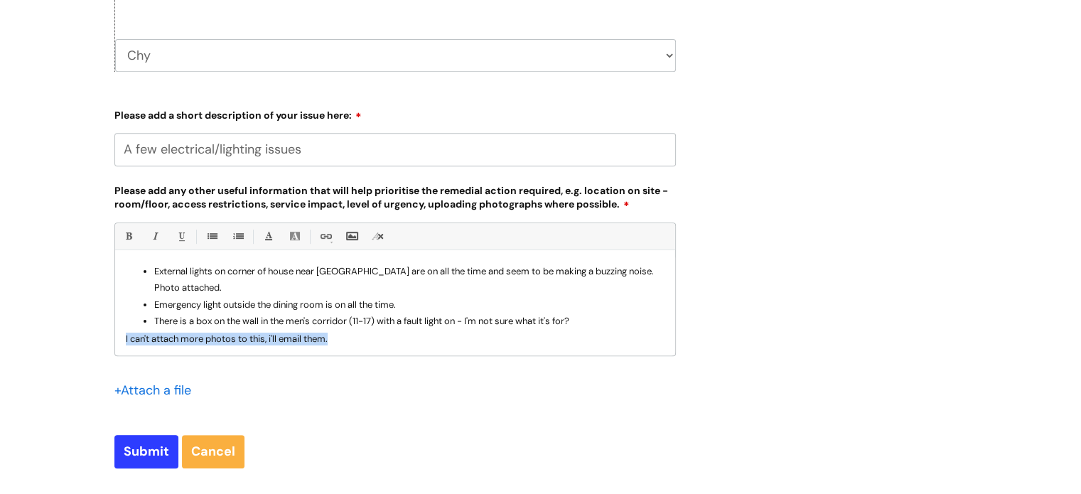
drag, startPoint x: 359, startPoint y: 340, endPoint x: 63, endPoint y: 342, distance: 296.3
click at [63, 342] on div "Submit a ticket HR / People IT and Support Clinical Drug Alerts Finance Account…" at bounding box center [540, 25] width 1081 height 1049
click at [444, 304] on li "Emergency light outside the dining room is on all the time." at bounding box center [409, 304] width 510 height 16
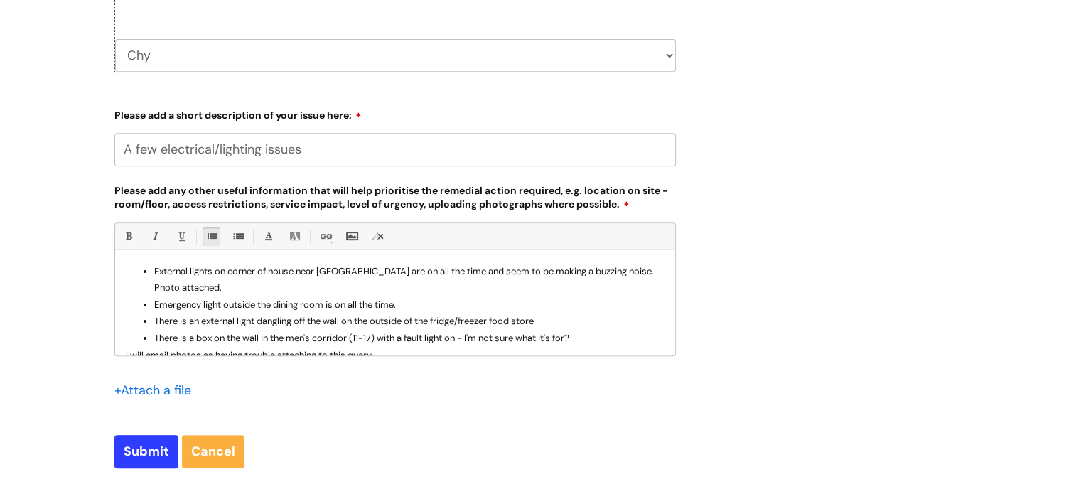
click at [438, 318] on li "There is an external light dangling off the wall on the outside of the fridge/f…" at bounding box center [409, 321] width 510 height 16
click at [607, 315] on li "There is an external light dangling off the wall on the outside of the external…" at bounding box center [409, 321] width 510 height 16
click at [345, 320] on li "There is an external light dangling off the wall on the outside of the external…" at bounding box center [409, 321] width 510 height 16
click at [637, 318] on li "There is an external light dangling off the wall by the door on the outside of …" at bounding box center [409, 321] width 510 height 16
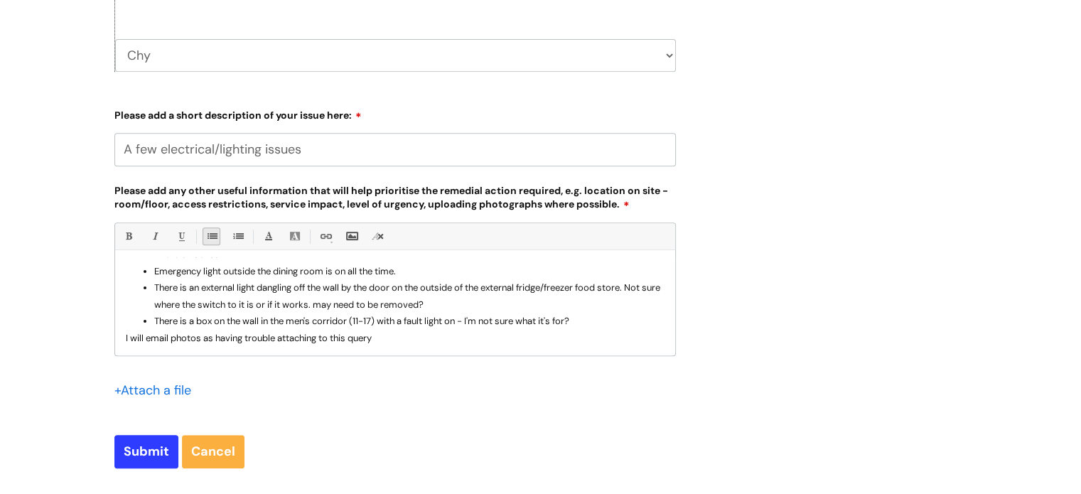
scroll to position [682, 0]
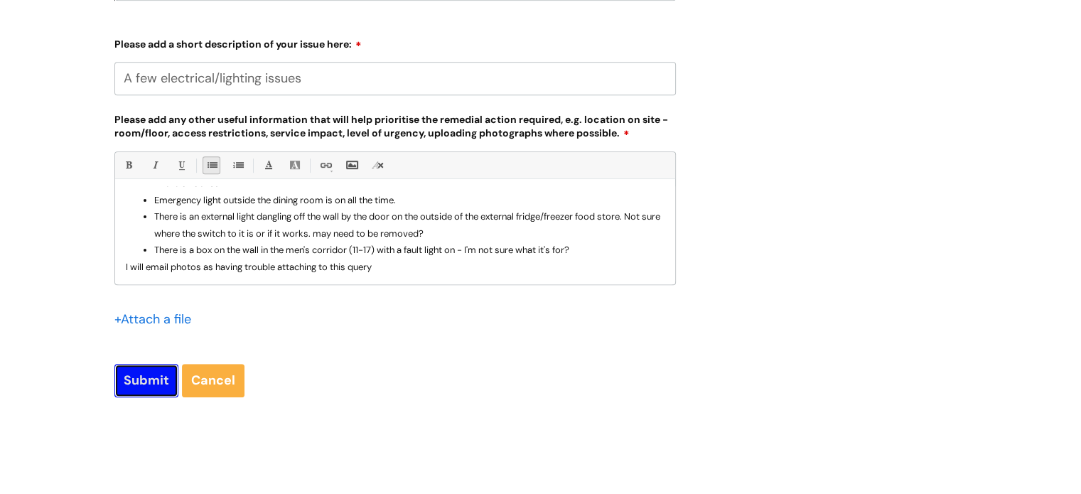
click at [151, 385] on input "Submit" at bounding box center [146, 380] width 64 height 33
type input "Please Wait..."
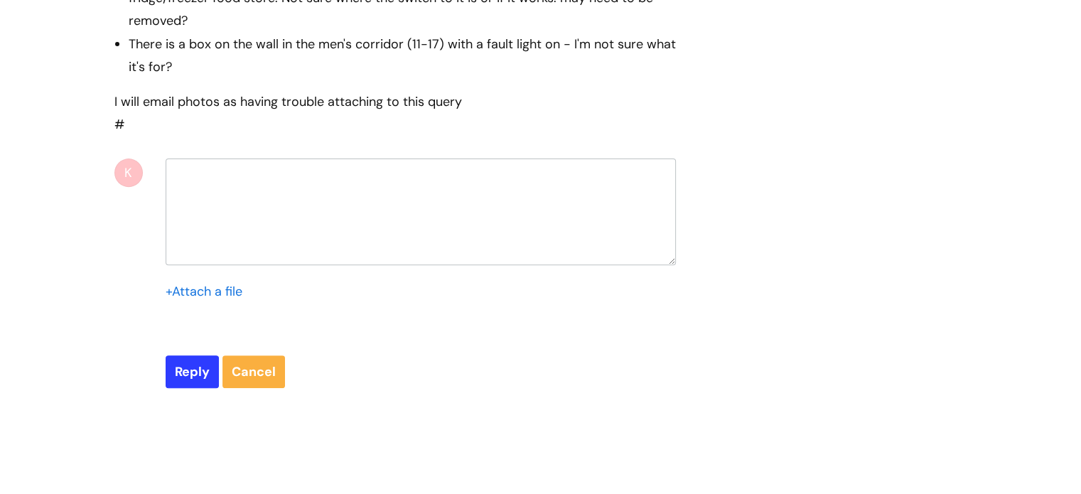
select select "Facilities Support"
select select "Truro Chy"
select select "Electrical and Lighting"
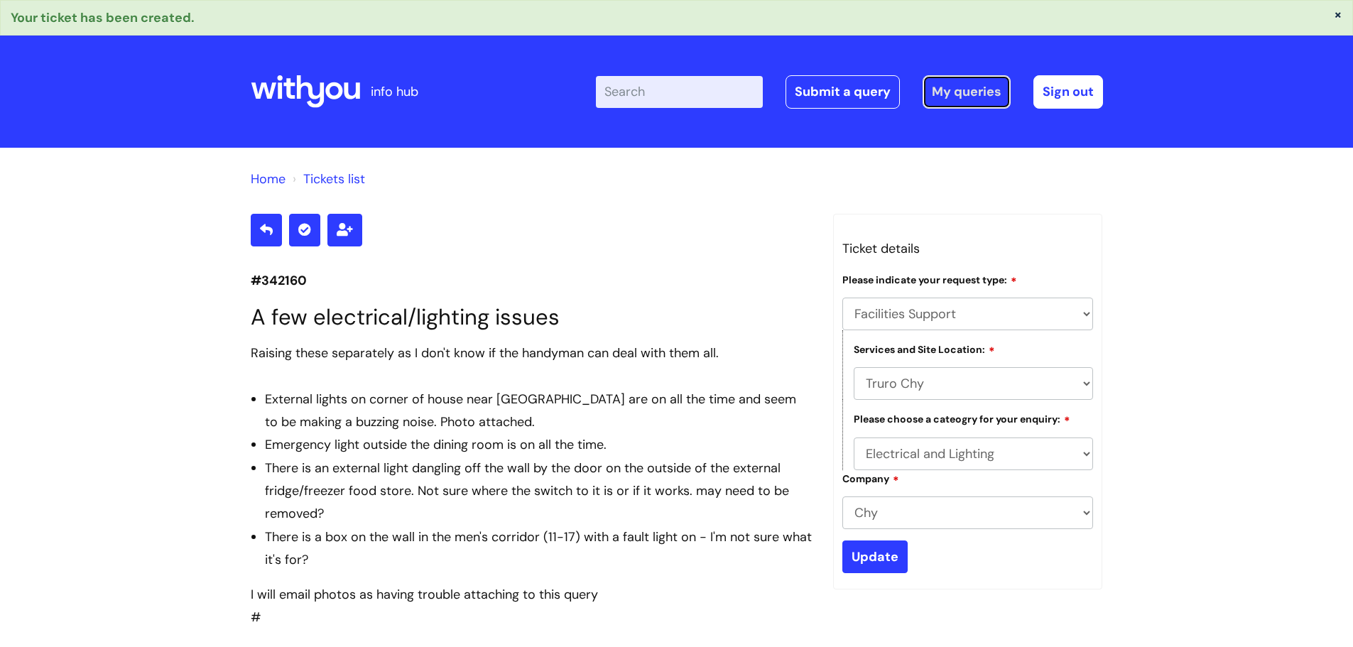
click at [977, 85] on link "My queries" at bounding box center [967, 91] width 88 height 33
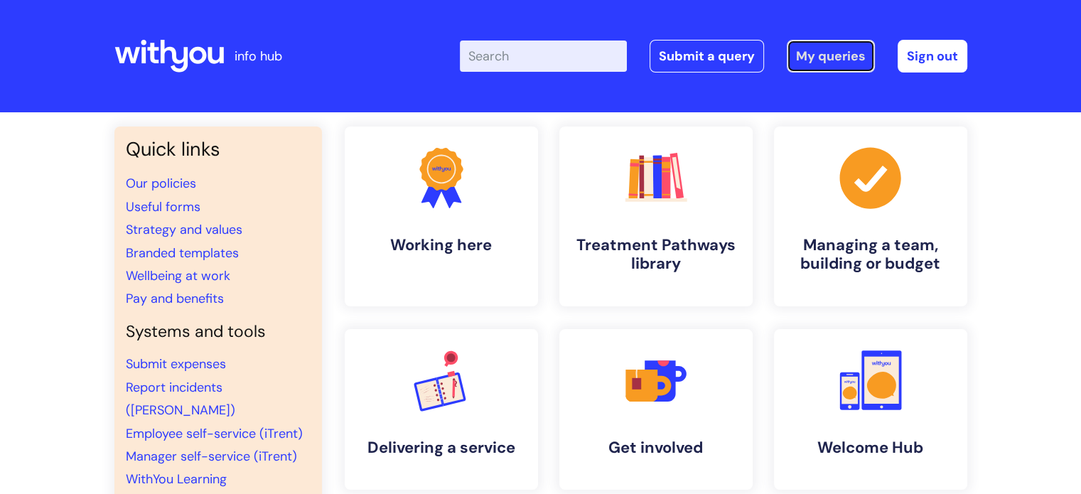
click at [850, 61] on link "My queries" at bounding box center [830, 56] width 88 height 33
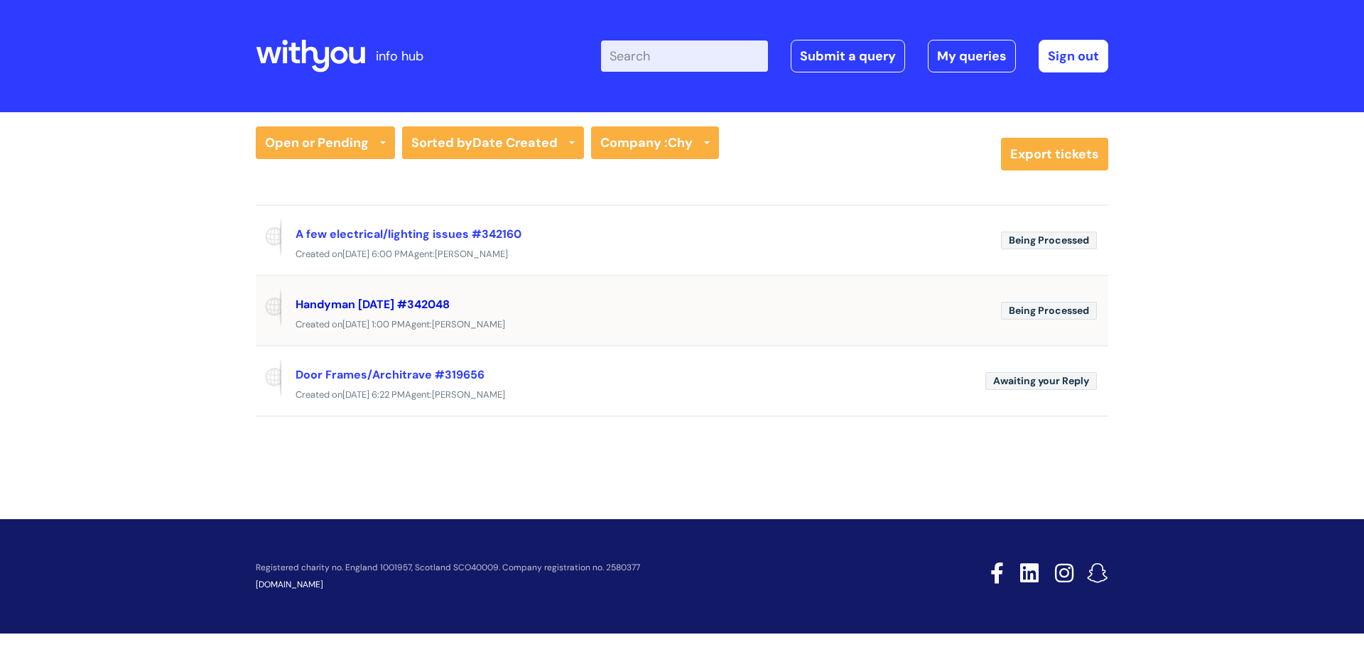
click at [433, 299] on link "Handyman 14/08/2025 #342048" at bounding box center [373, 304] width 154 height 15
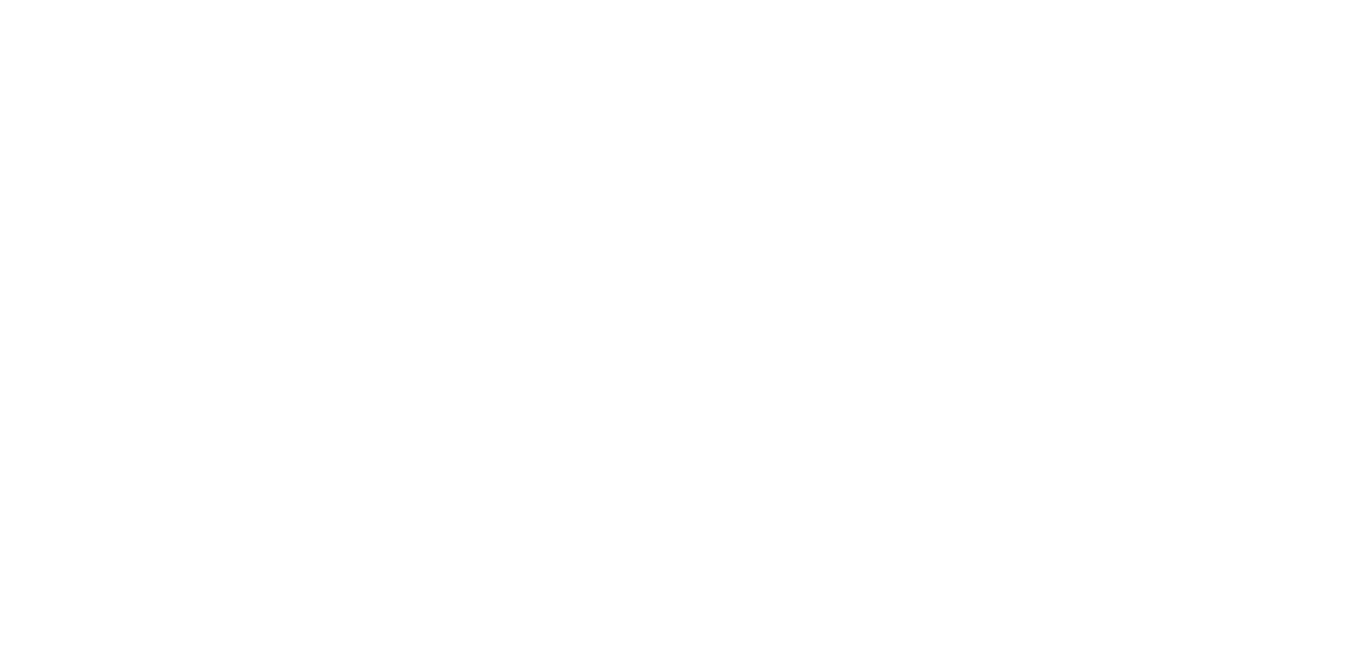
select select "Facilities Support"
select select "Truro Chy"
select select "Other - Please Specify"
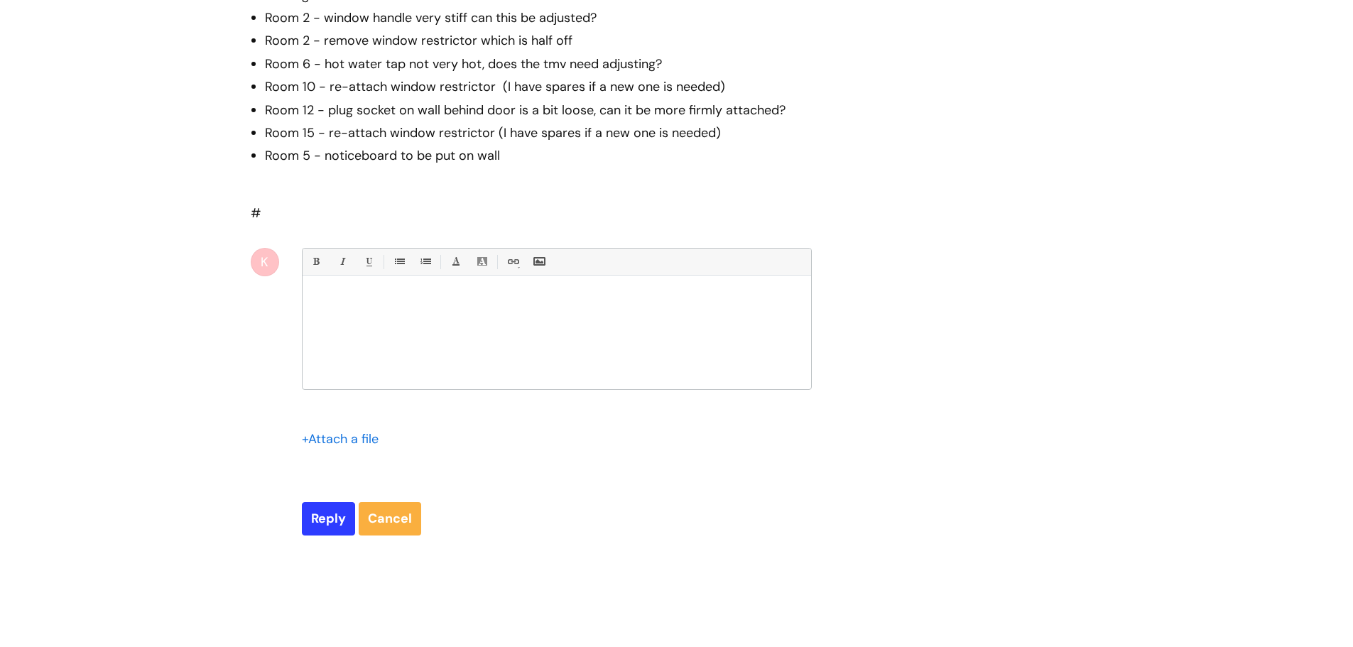
scroll to position [1048, 0]
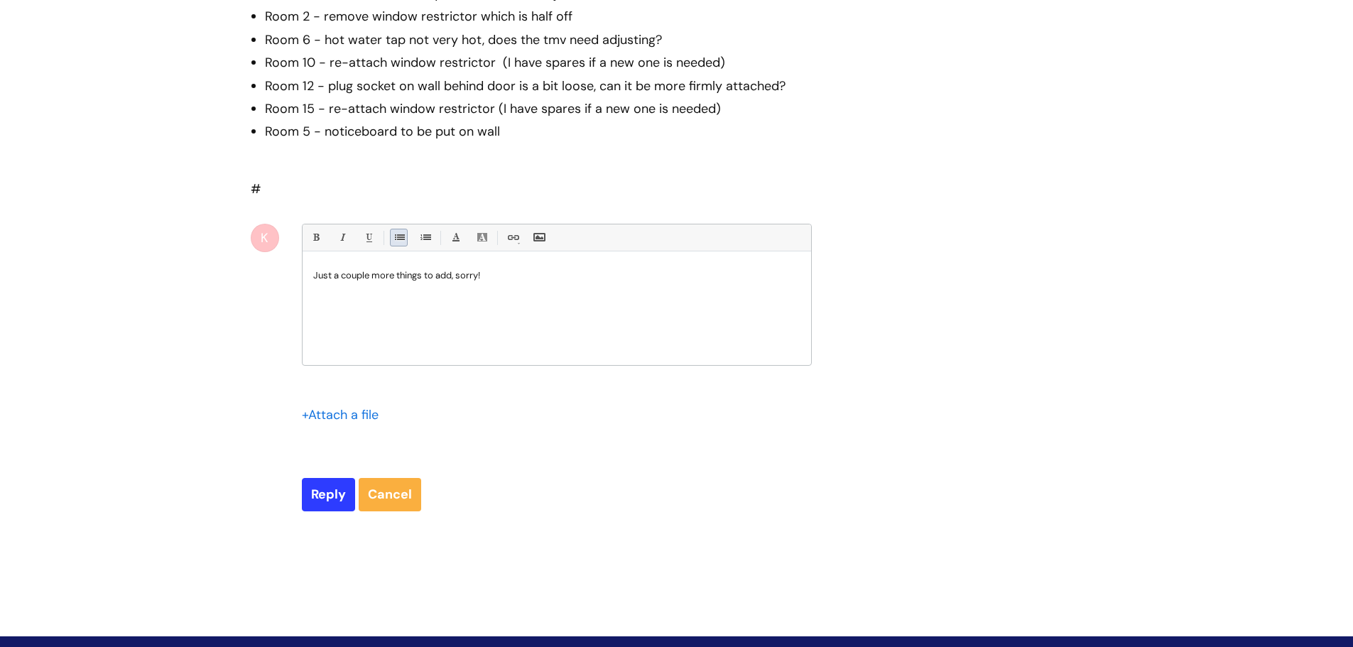
click at [399, 229] on link "• Unordered List (Ctrl-Shift-7)" at bounding box center [399, 238] width 18 height 18
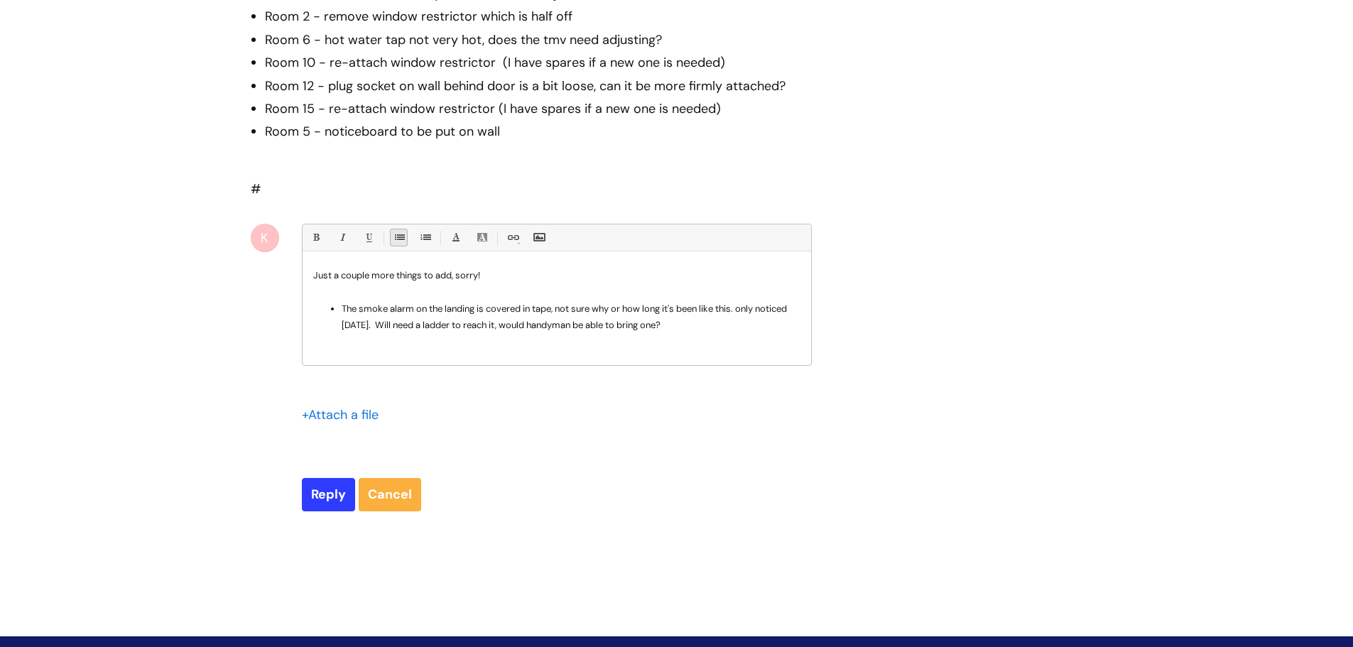
click at [494, 305] on li "The smoke alarm on the landing is covered in tape, not sure why or how long it'…" at bounding box center [571, 317] width 459 height 33
drag, startPoint x: 389, startPoint y: 285, endPoint x: 413, endPoint y: 290, distance: 24.7
click at [413, 301] on li "The smoke alarm on the landing is covered in tape, not sure why or how long it'…" at bounding box center [571, 317] width 459 height 33
click at [764, 302] on li "The smoke detector on the landing is covered in tape, not sure why or how long …" at bounding box center [571, 317] width 459 height 33
drag, startPoint x: 428, startPoint y: 283, endPoint x: 442, endPoint y: 283, distance: 14.2
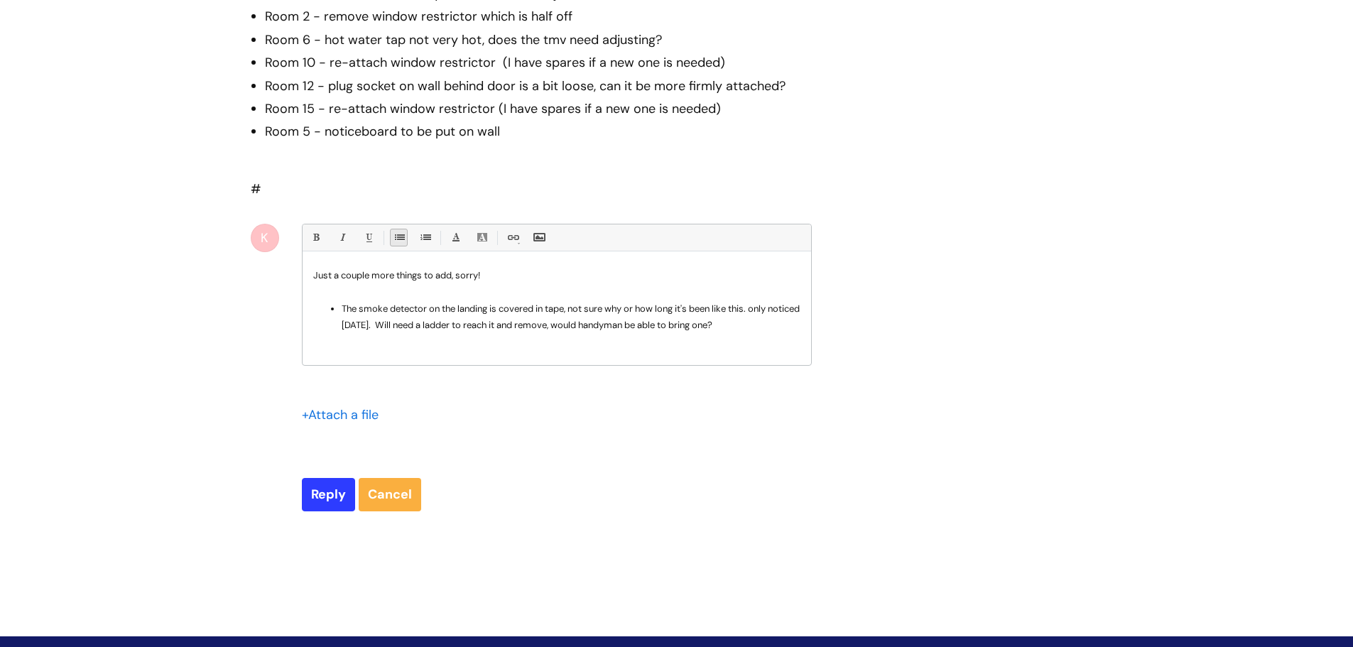
click at [428, 301] on li "The smoke detector on the landing is covered in tape, not sure why or how long …" at bounding box center [571, 317] width 459 height 33
click at [789, 304] on li "The smoke detector/alarm on the landing is covered in tape, not sure why or how…" at bounding box center [571, 317] width 459 height 33
click at [600, 334] on li "Bathroom by Rooms 9 and 10 - sealant round shower tray" at bounding box center [571, 342] width 459 height 16
click at [366, 405] on input "file" at bounding box center [337, 414] width 71 height 18
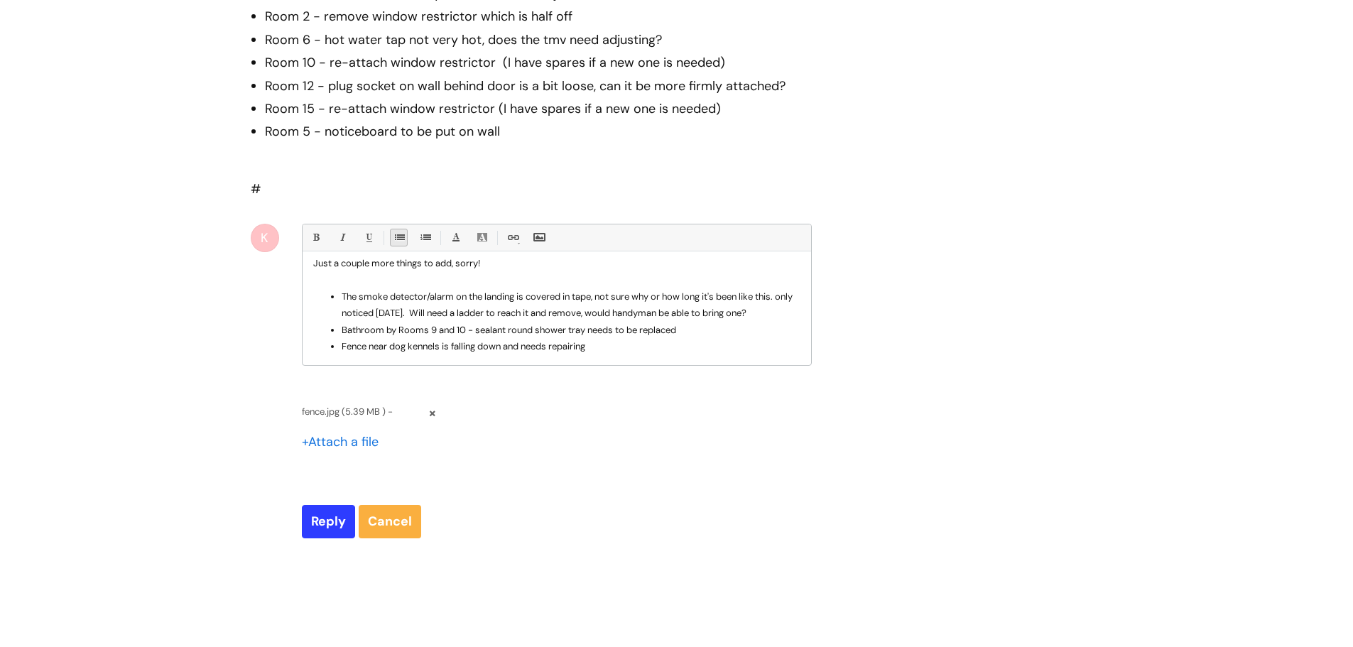
scroll to position [15, 0]
click at [509, 319] on li "Bathroom by Rooms 9 and 10 - sealant round shower tray needs to be replaced" at bounding box center [571, 327] width 459 height 16
click at [694, 335] on li "Fence near dog kennels is falling down and needs repairing" at bounding box center [571, 343] width 459 height 16
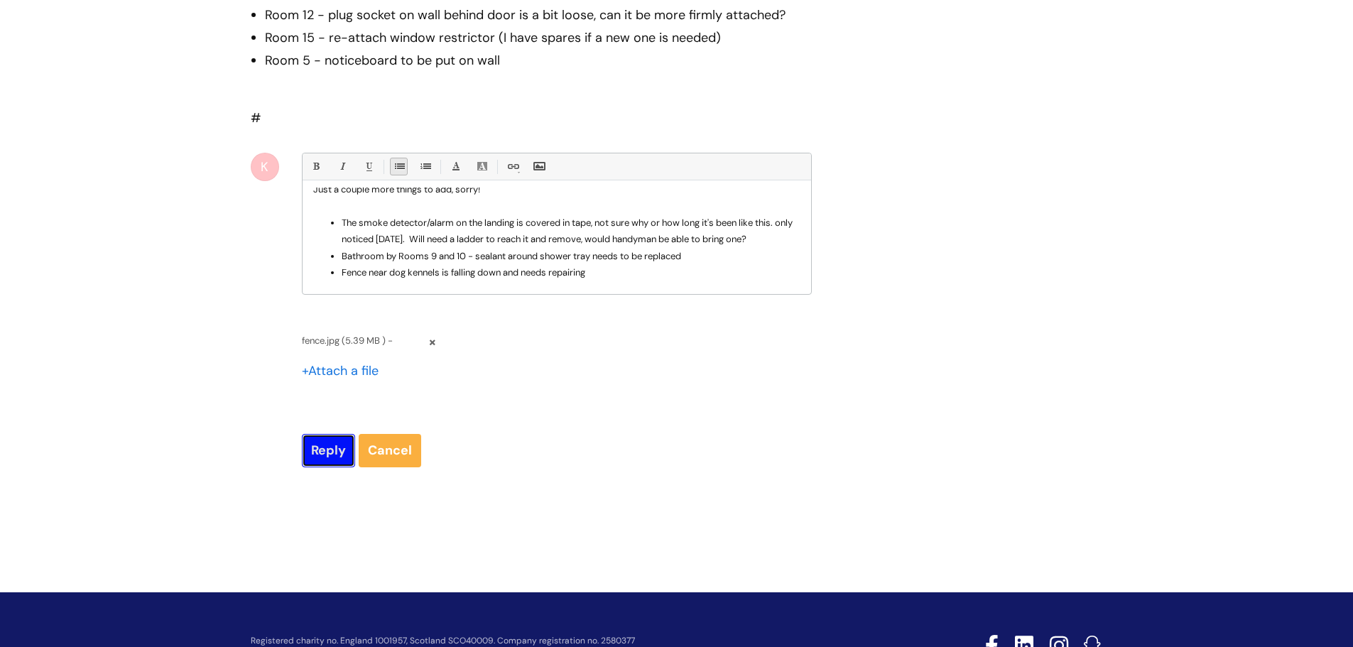
click at [321, 434] on input "Reply" at bounding box center [328, 450] width 53 height 33
type input "Please Wait..."
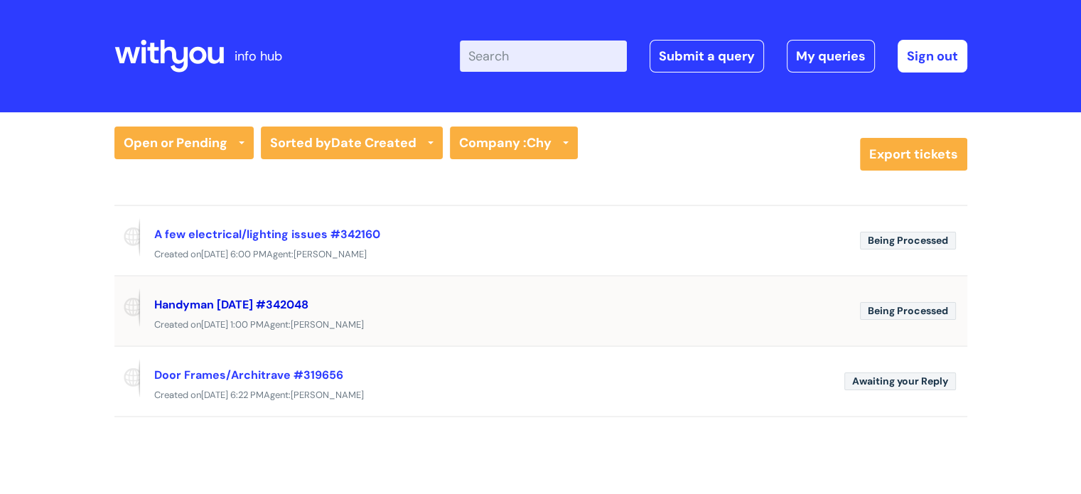
click at [304, 303] on link "Handyman [DATE] #342048" at bounding box center [231, 304] width 154 height 15
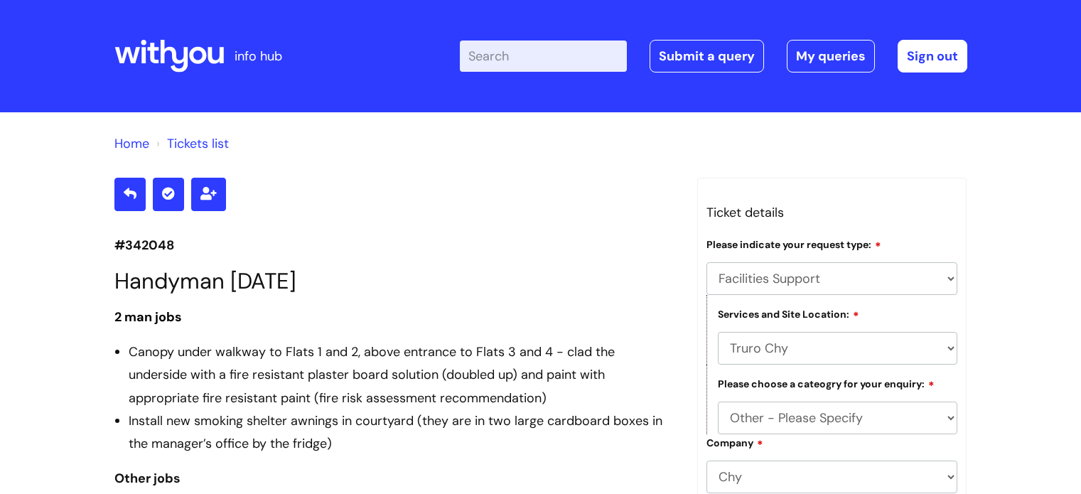
select select "Facilities Support"
select select "Truro Chy"
select select "Other - Please Specify"
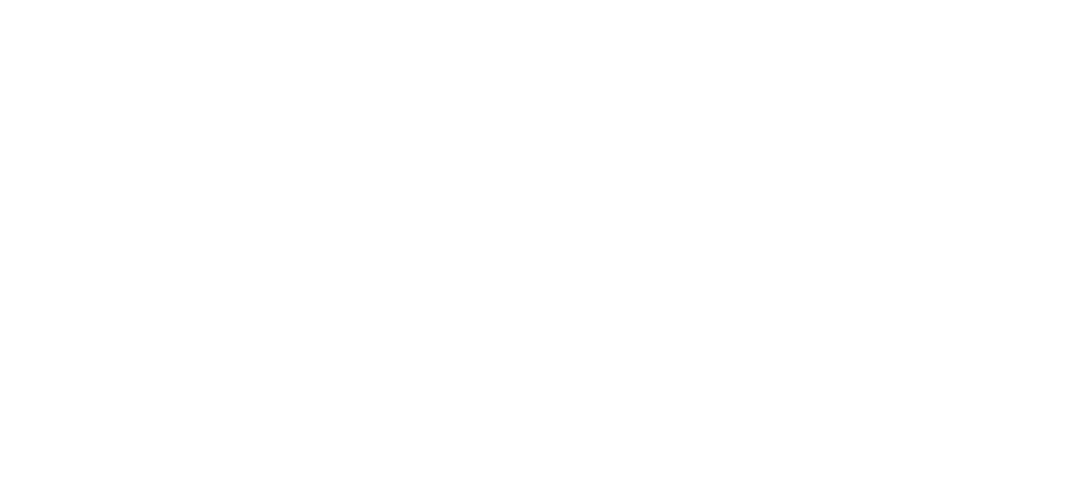
scroll to position [1053, 0]
select select "Facilities Support"
select select "Truro Chy"
select select "Other - Please Specify"
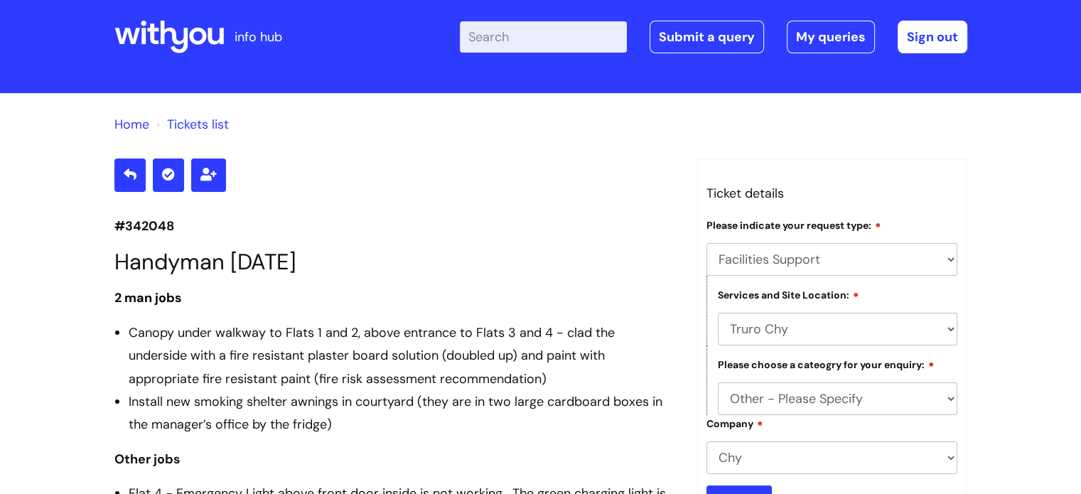
scroll to position [0, 0]
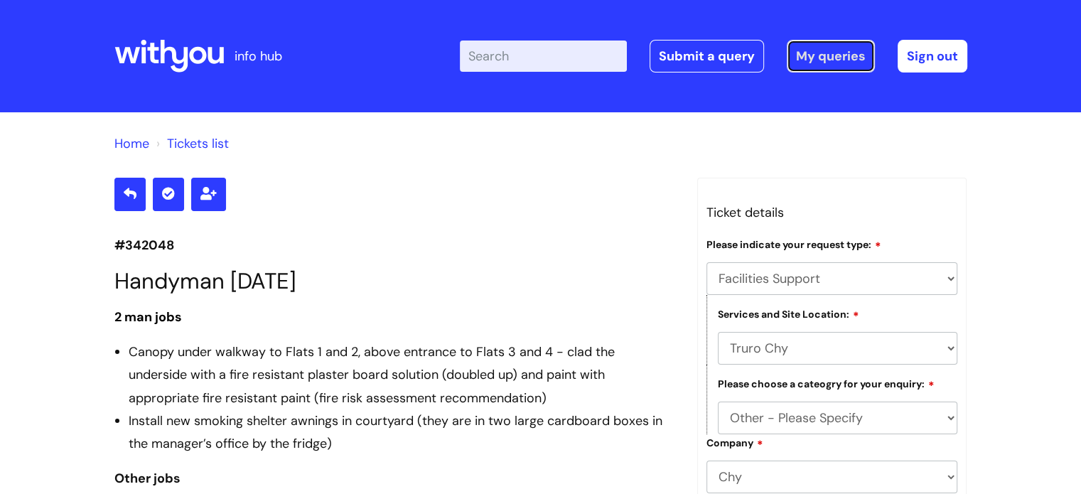
click at [831, 59] on link "My queries" at bounding box center [830, 56] width 88 height 33
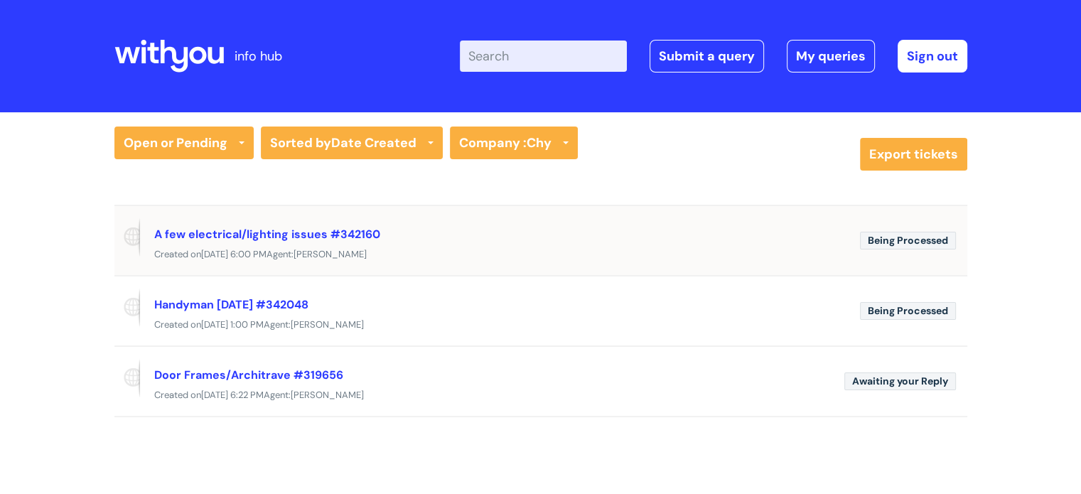
click at [542, 236] on div "A few electrical/lighting issues #342160" at bounding box center [501, 233] width 694 height 23
click at [308, 235] on link "A few electrical/lighting issues #342160" at bounding box center [267, 234] width 226 height 15
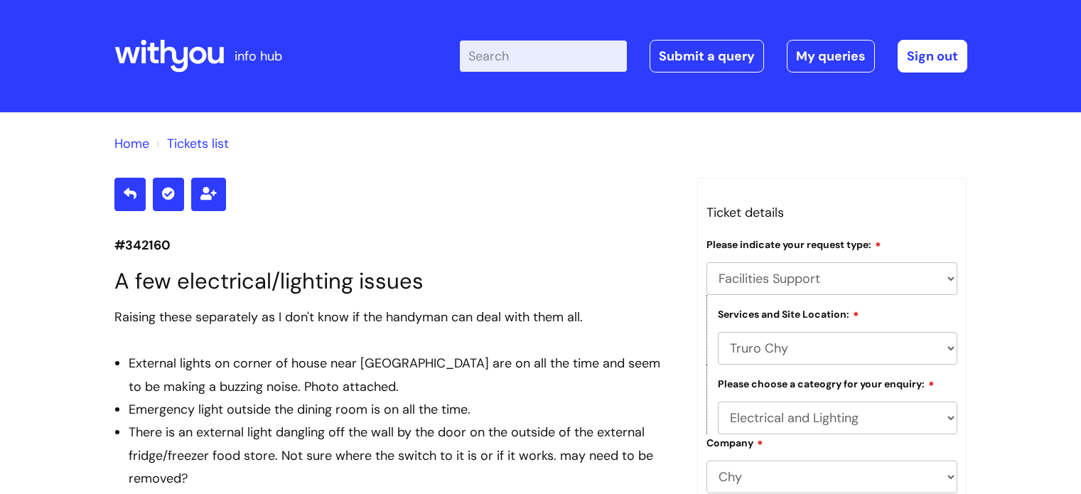
select select "Facilities Support"
select select "Truro Chy"
select select "Electrical and Lighting"
click at [833, 53] on link "My queries" at bounding box center [830, 56] width 88 height 33
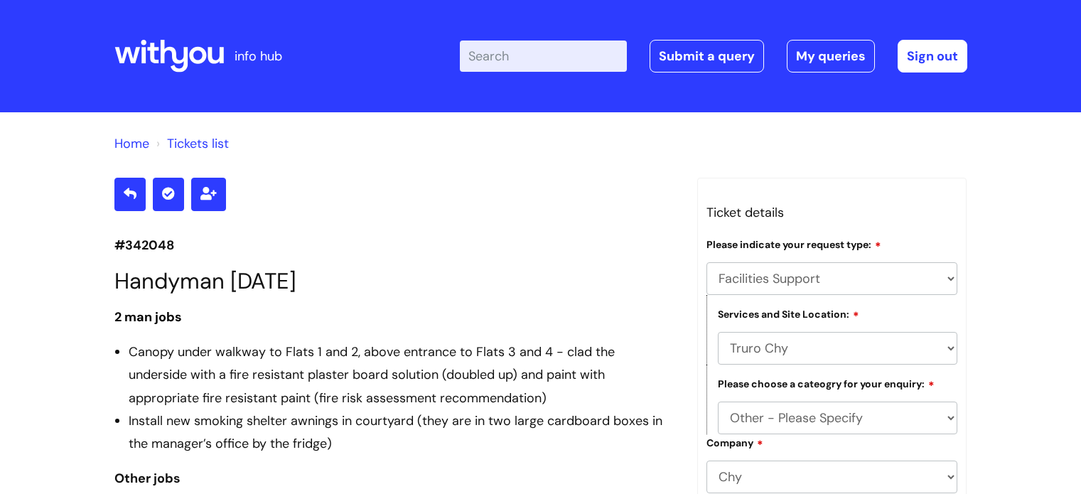
select select "Facilities Support"
select select "Truro Chy"
select select "Other - Please Specify"
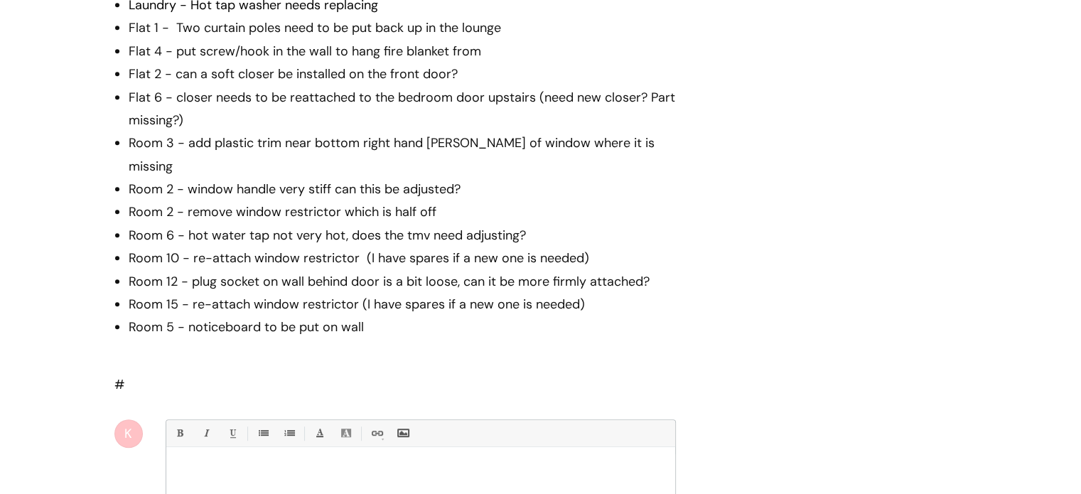
scroll to position [995, 0]
